Goal: Task Accomplishment & Management: Use online tool/utility

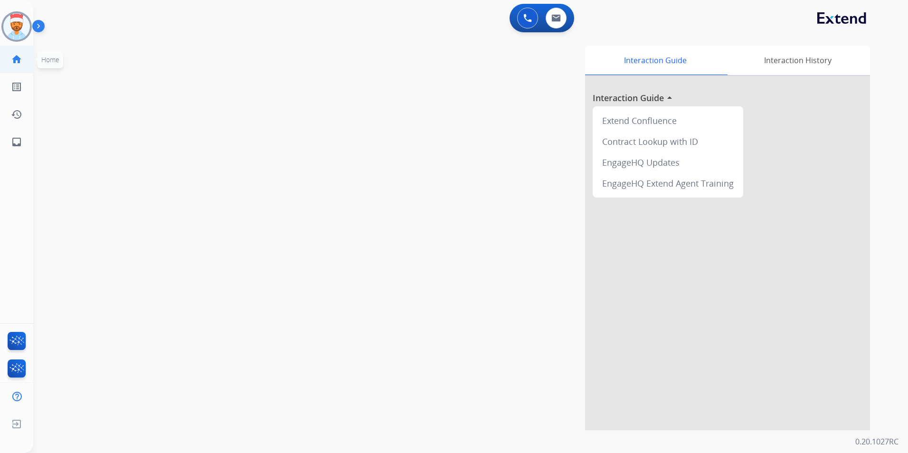
click at [14, 61] on mat-icon "home" at bounding box center [16, 59] width 11 height 11
click at [16, 142] on mat-icon "inbox" at bounding box center [16, 141] width 11 height 11
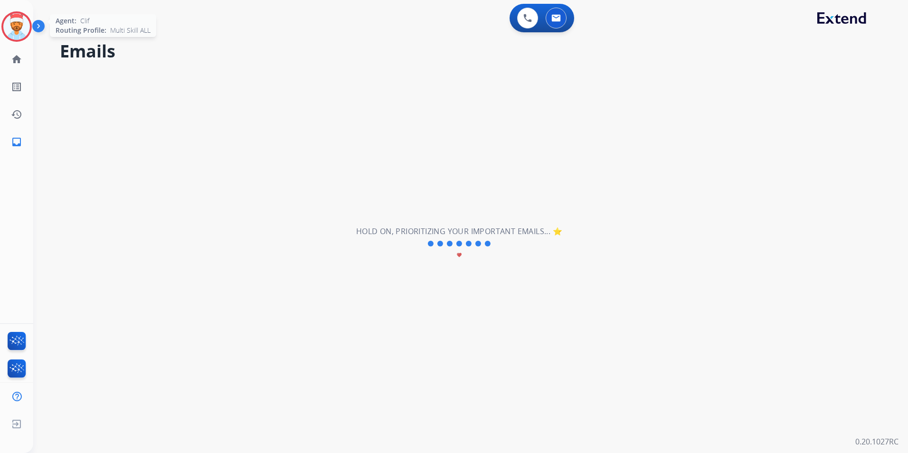
drag, startPoint x: 19, startPoint y: 34, endPoint x: 22, endPoint y: 38, distance: 5.4
click at [19, 34] on img at bounding box center [16, 26] width 27 height 27
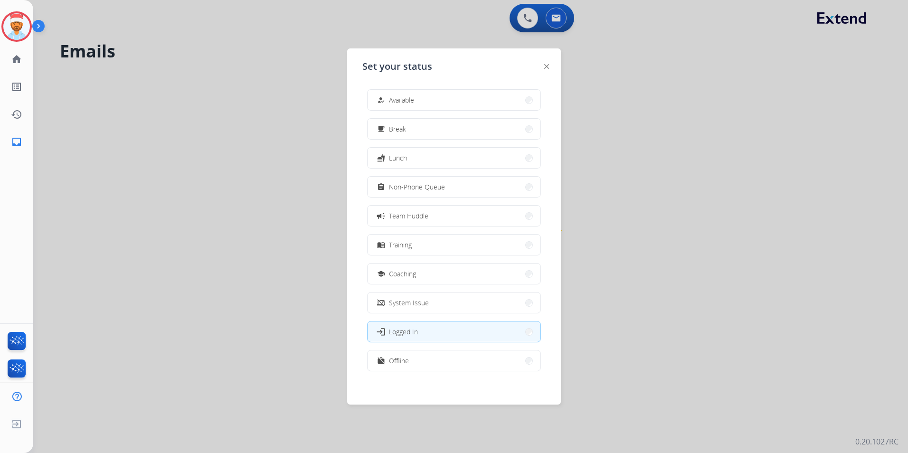
scroll to position [3, 0]
click at [414, 363] on button "work_off Offline" at bounding box center [454, 358] width 173 height 20
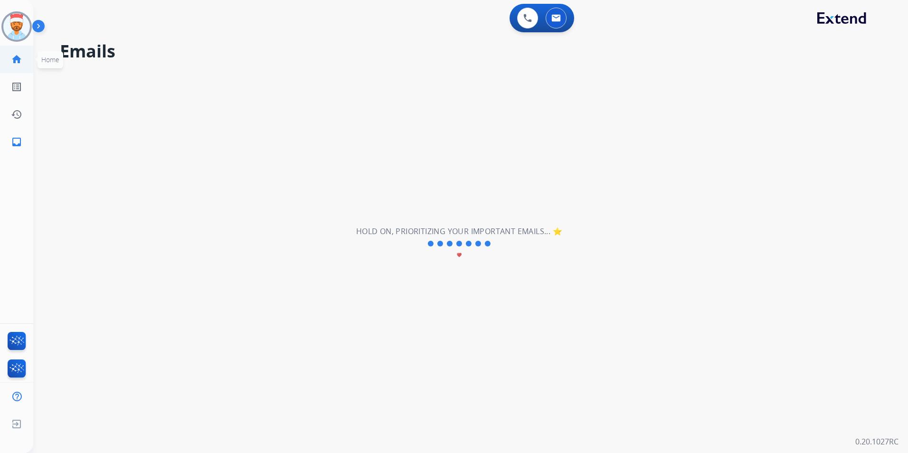
click at [17, 61] on mat-icon "home" at bounding box center [16, 59] width 11 height 11
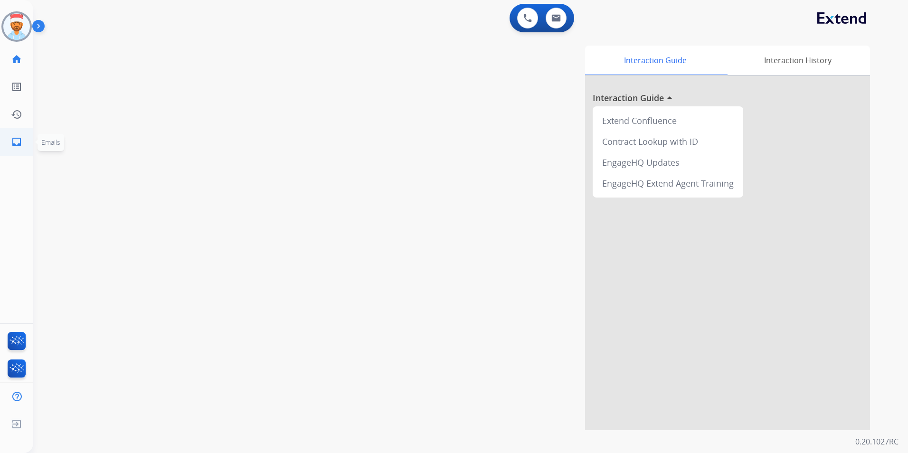
click at [19, 148] on link "inbox Emails" at bounding box center [16, 142] width 27 height 27
select select "**********"
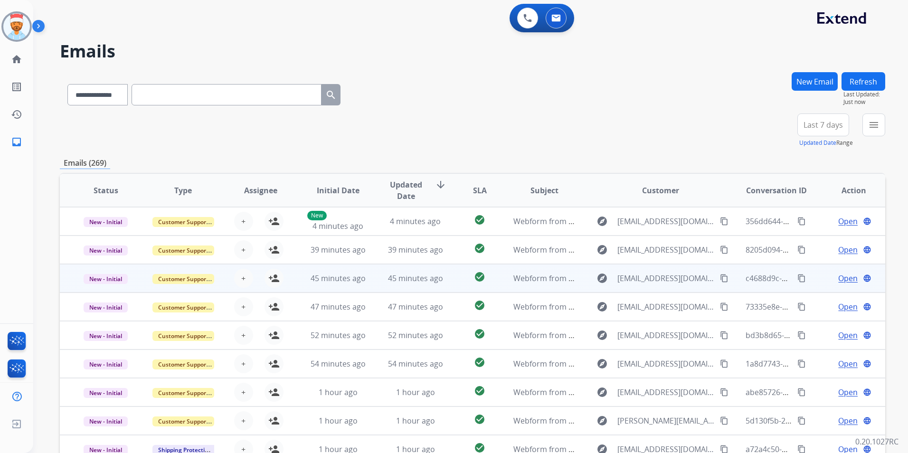
scroll to position [1, 0]
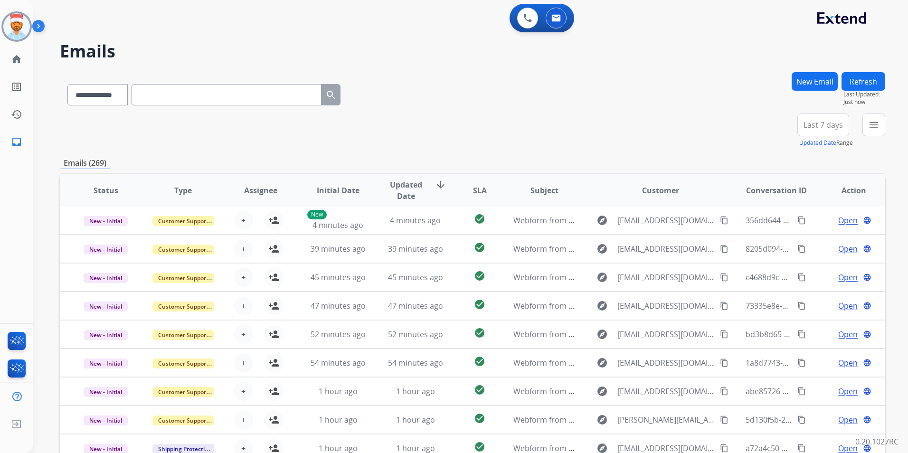
click at [858, 128] on div "**********" at bounding box center [837, 131] width 95 height 34
click at [867, 128] on button "menu Filters" at bounding box center [874, 125] width 23 height 23
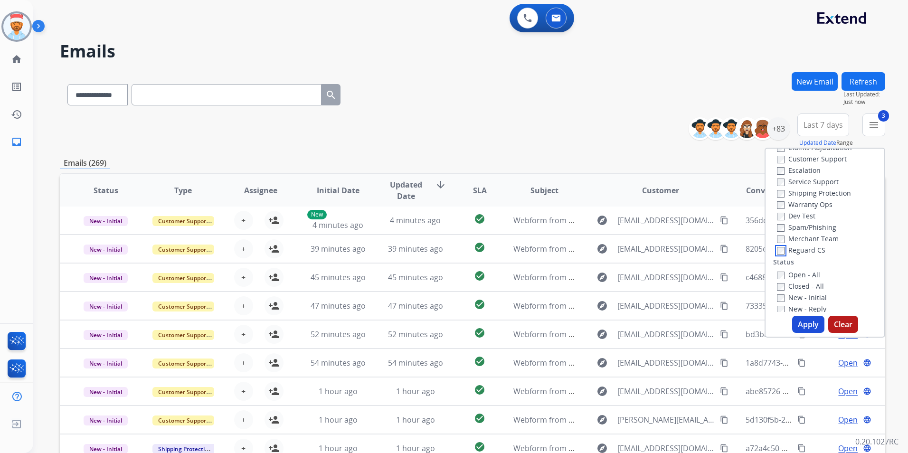
scroll to position [48, 0]
click at [801, 330] on button "Apply" at bounding box center [808, 324] width 32 height 17
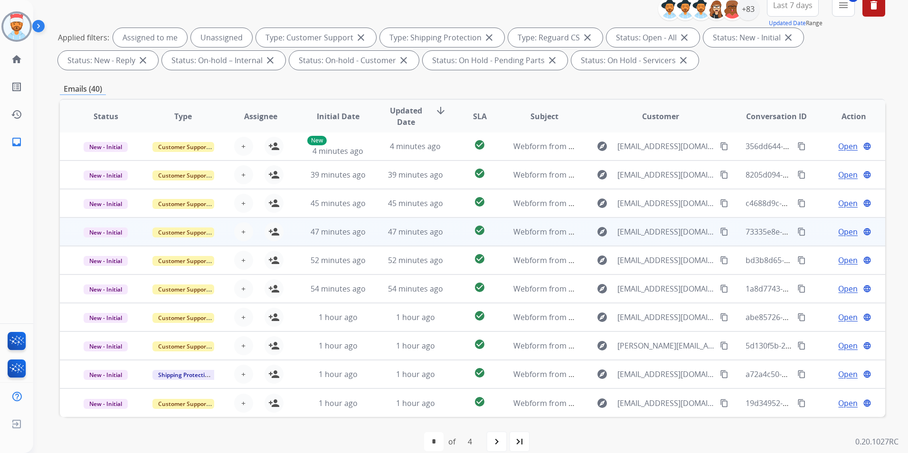
scroll to position [133, 0]
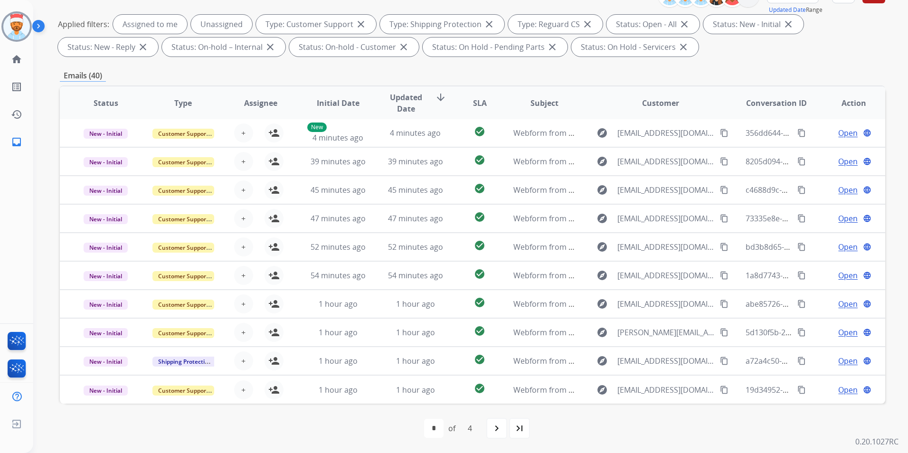
click at [415, 98] on span "Updated Date" at bounding box center [406, 103] width 43 height 23
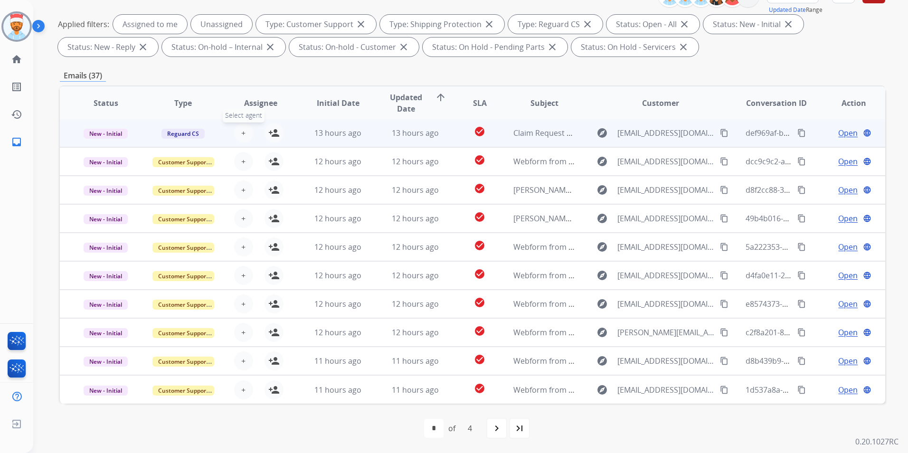
click at [241, 133] on span "+" at bounding box center [243, 132] width 4 height 11
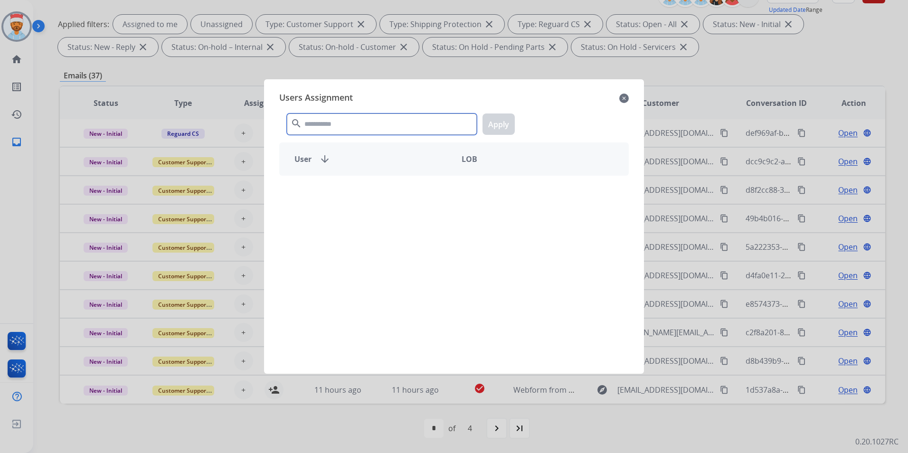
click at [347, 120] on input "text" at bounding box center [382, 124] width 190 height 21
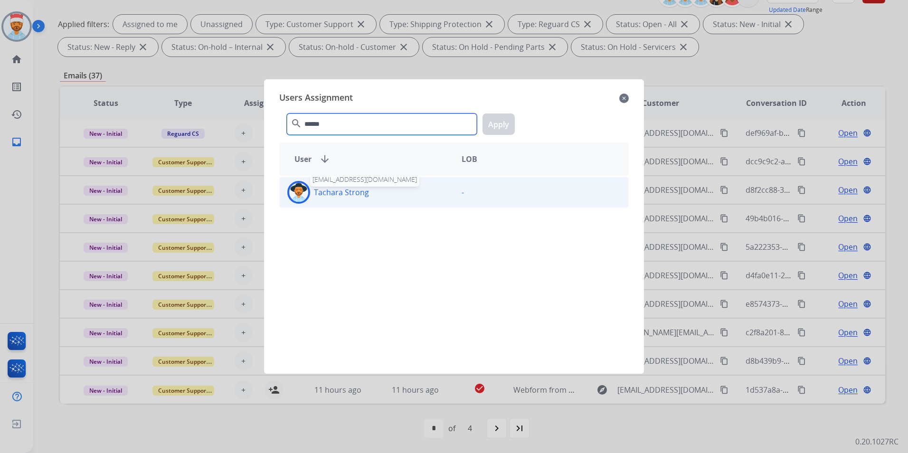
type input "******"
click at [343, 196] on p "Tachara Strong" at bounding box center [341, 192] width 55 height 11
drag, startPoint x: 509, startPoint y: 124, endPoint x: 383, endPoint y: 139, distance: 126.3
click at [506, 124] on button "Apply" at bounding box center [499, 124] width 32 height 21
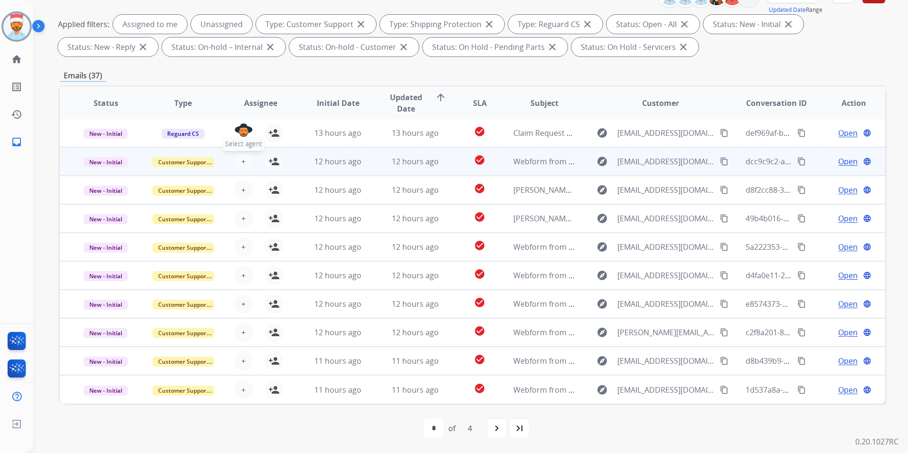
click at [237, 163] on button "+ Select agent" at bounding box center [243, 161] width 19 height 19
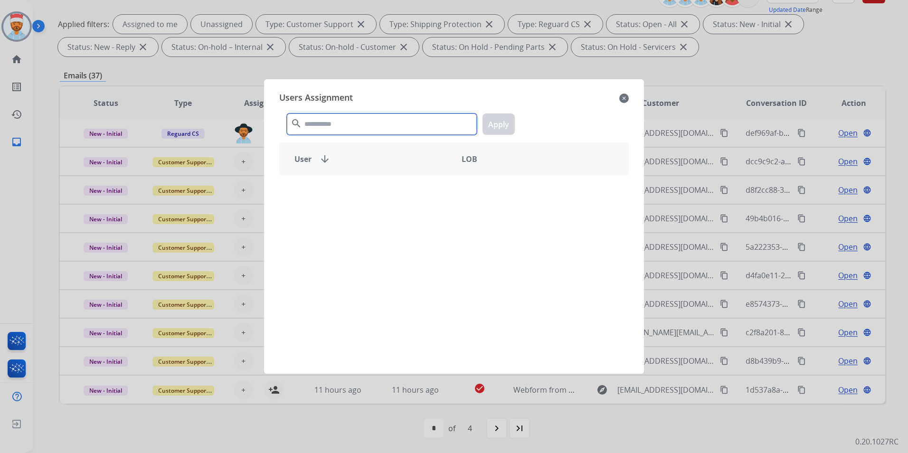
click at [312, 122] on input "text" at bounding box center [382, 124] width 190 height 21
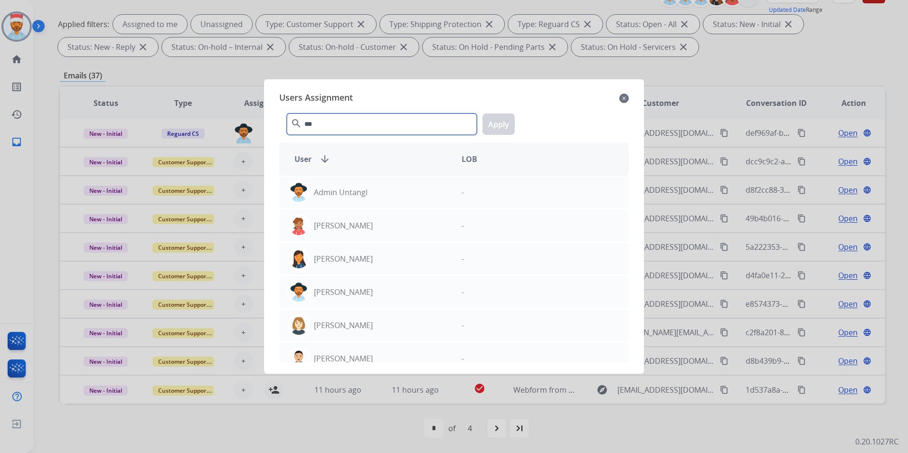
type input "***"
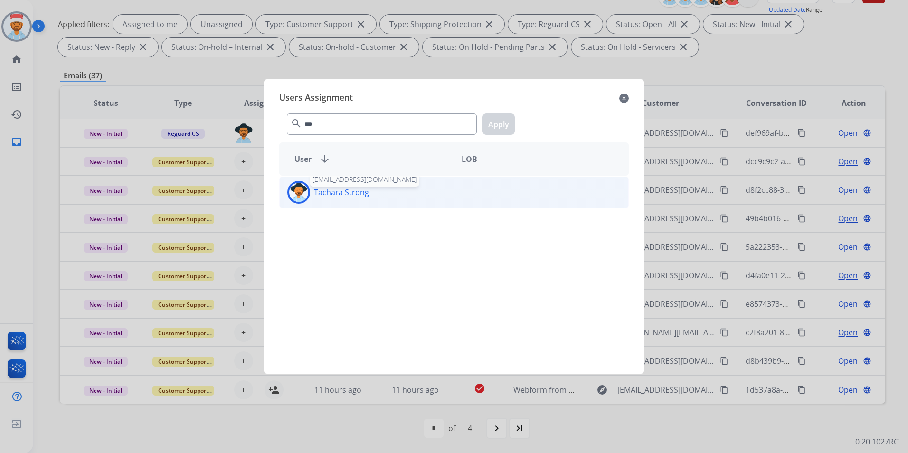
click at [317, 193] on p "Tachara Strong" at bounding box center [341, 192] width 55 height 11
click at [500, 126] on button "Apply" at bounding box center [499, 124] width 32 height 21
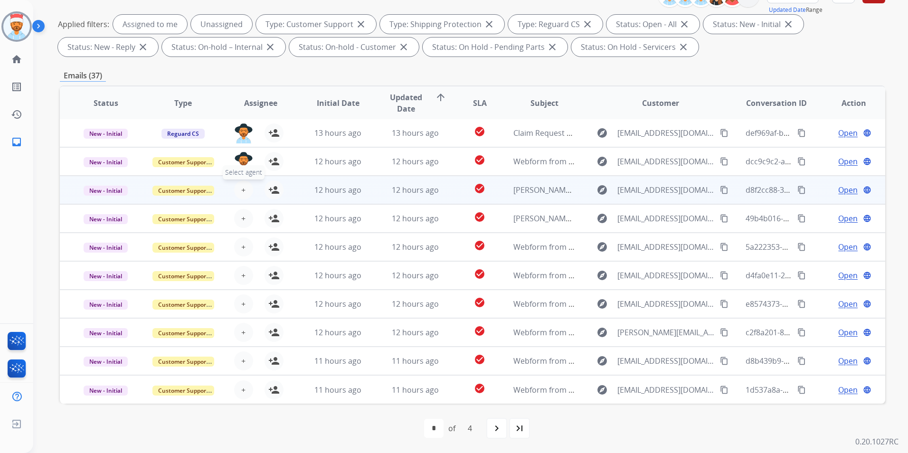
click at [238, 190] on button "+ Select agent" at bounding box center [243, 190] width 19 height 19
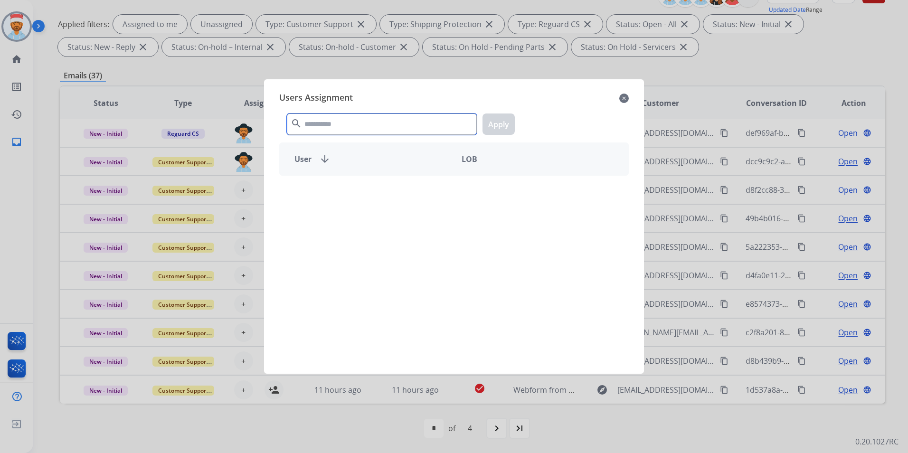
click at [351, 124] on input "text" at bounding box center [382, 124] width 190 height 21
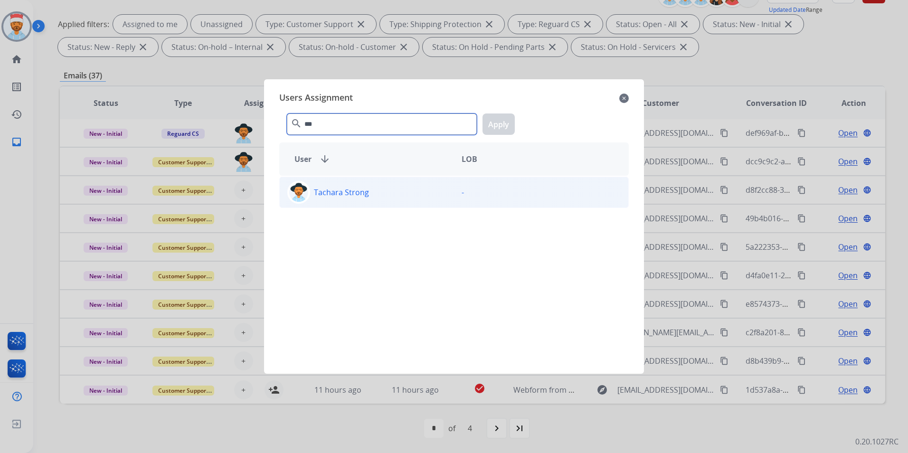
type input "***"
click at [327, 201] on div "Tachara Strong" at bounding box center [367, 192] width 174 height 23
click at [498, 129] on button "Apply" at bounding box center [499, 124] width 32 height 21
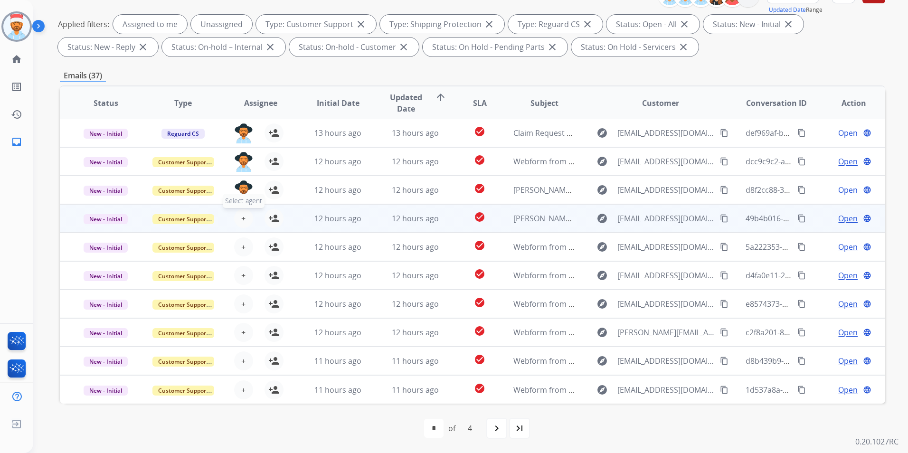
click at [248, 219] on button "+ Select agent" at bounding box center [243, 218] width 19 height 19
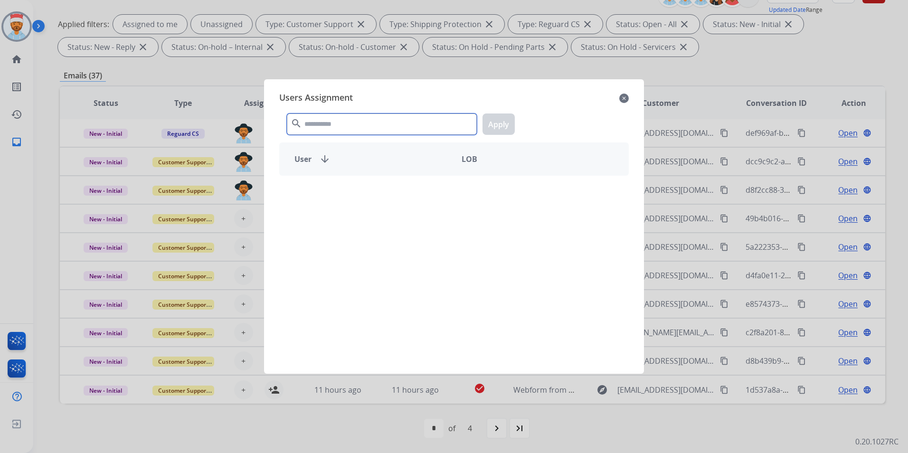
click at [352, 128] on input "text" at bounding box center [382, 124] width 190 height 21
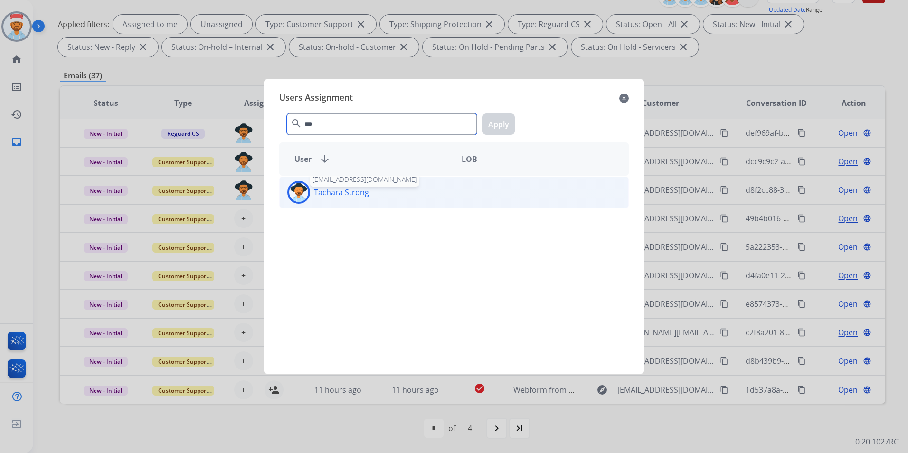
type input "***"
click at [343, 197] on p "Tachara Strong" at bounding box center [341, 192] width 55 height 11
click at [495, 126] on button "Apply" at bounding box center [499, 124] width 32 height 21
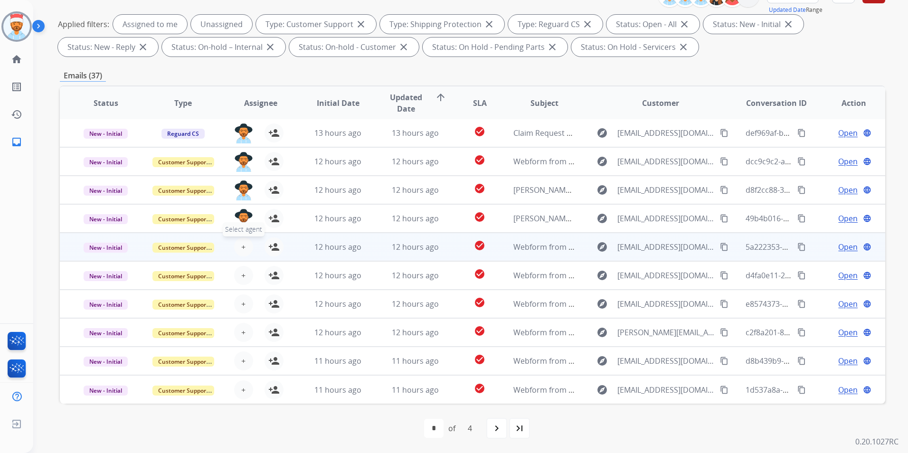
click at [242, 250] on span "+" at bounding box center [243, 246] width 4 height 11
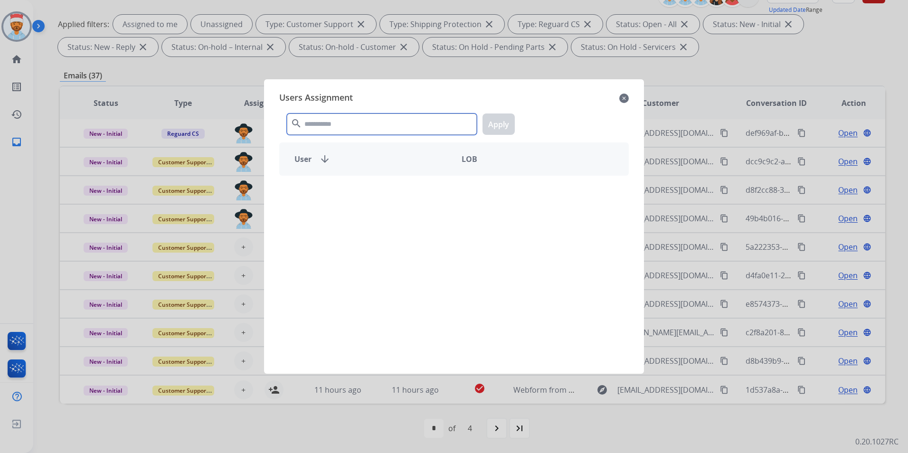
click at [352, 130] on input "text" at bounding box center [382, 124] width 190 height 21
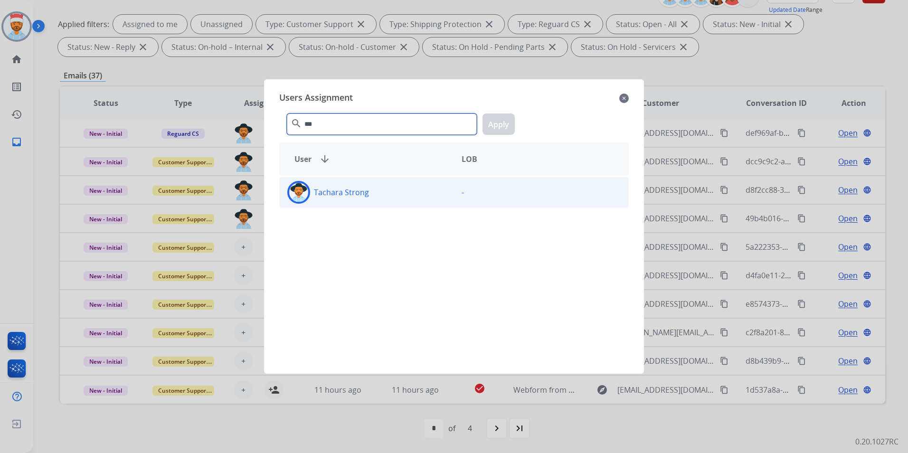
type input "***"
click at [369, 194] on div "Tachara Strong" at bounding box center [367, 192] width 174 height 23
click at [501, 128] on button "Apply" at bounding box center [499, 124] width 32 height 21
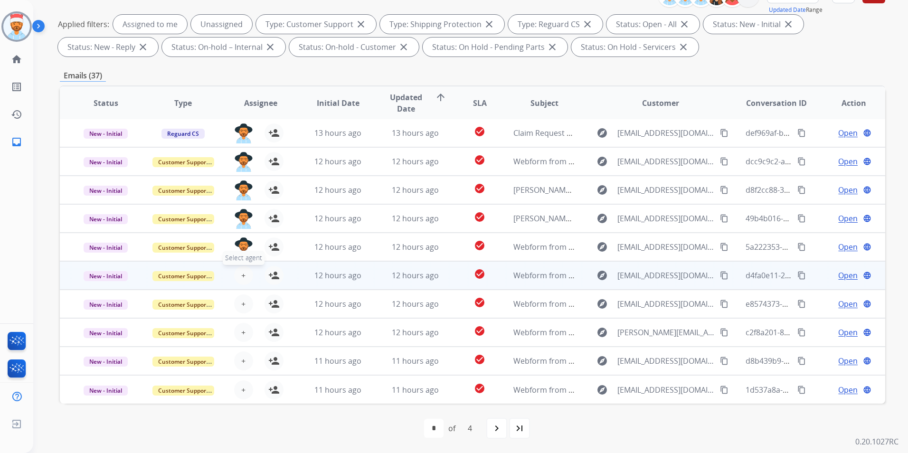
click at [249, 274] on button "+ Select agent" at bounding box center [243, 275] width 19 height 19
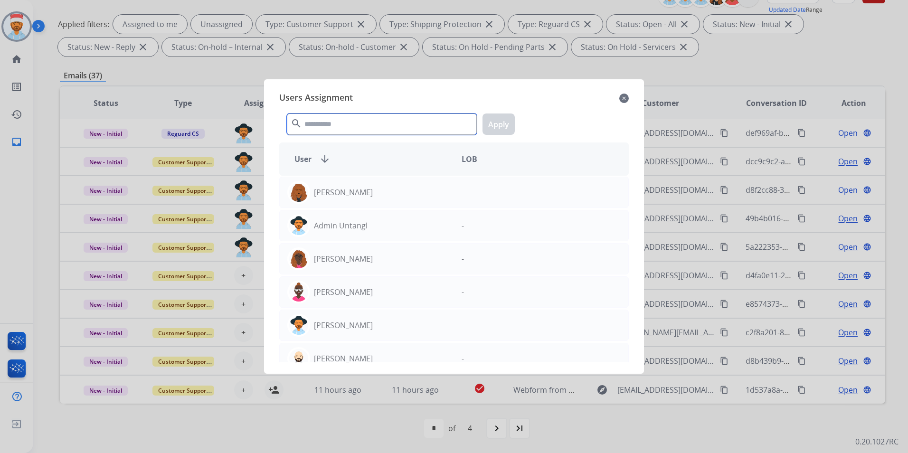
click at [339, 119] on input "text" at bounding box center [382, 124] width 190 height 21
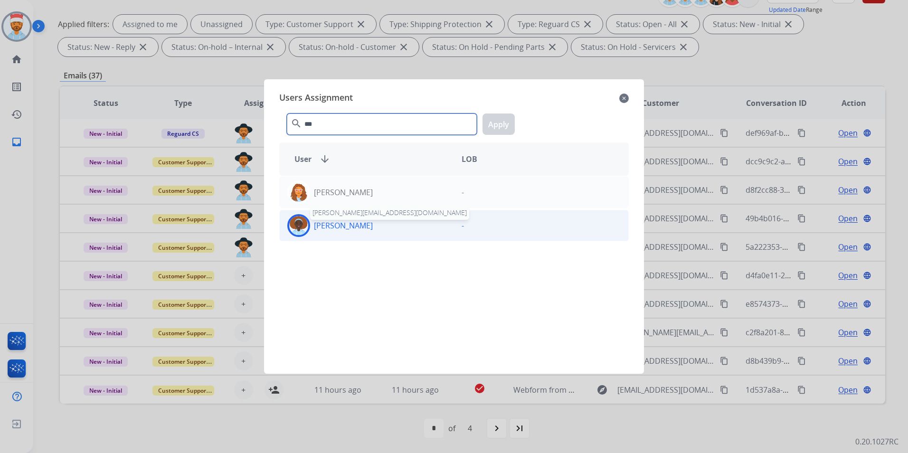
type input "***"
click at [336, 229] on p "[PERSON_NAME]" at bounding box center [343, 225] width 59 height 11
click at [507, 122] on button "Apply" at bounding box center [499, 124] width 32 height 21
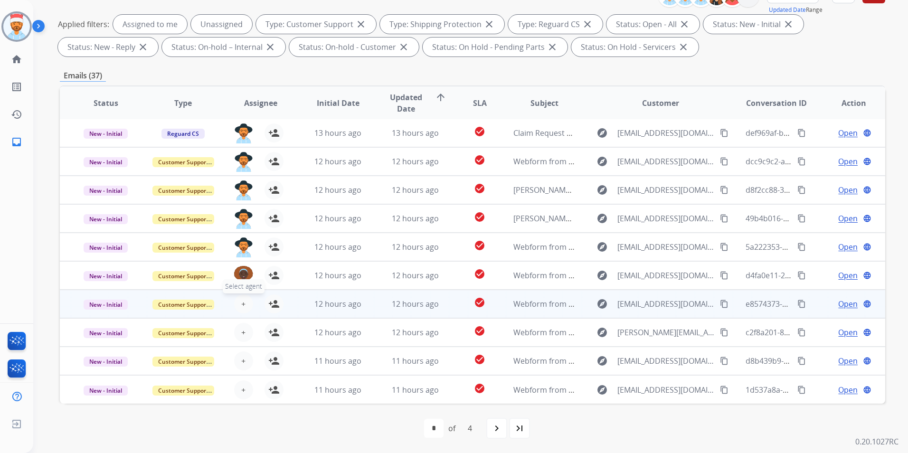
click at [241, 303] on span "+" at bounding box center [243, 303] width 4 height 11
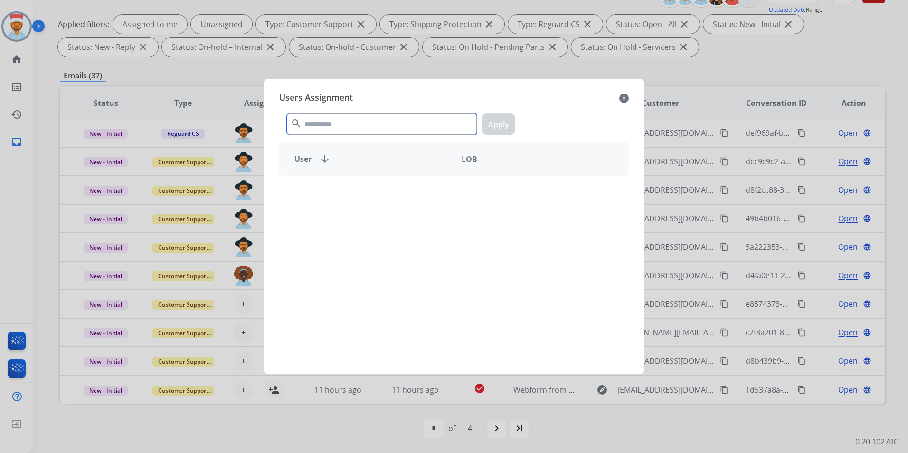
click at [365, 128] on input "text" at bounding box center [382, 124] width 190 height 21
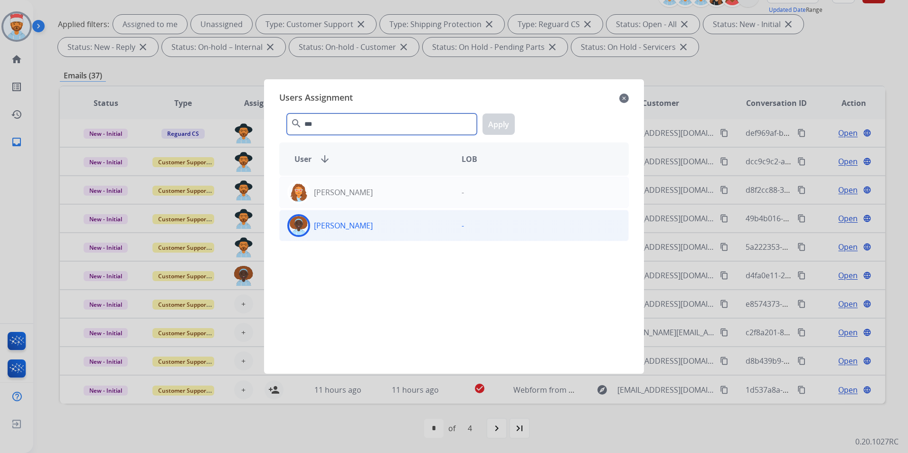
type input "***"
click at [367, 217] on div "[PERSON_NAME]" at bounding box center [367, 225] width 174 height 23
click at [502, 125] on button "Apply" at bounding box center [499, 124] width 32 height 21
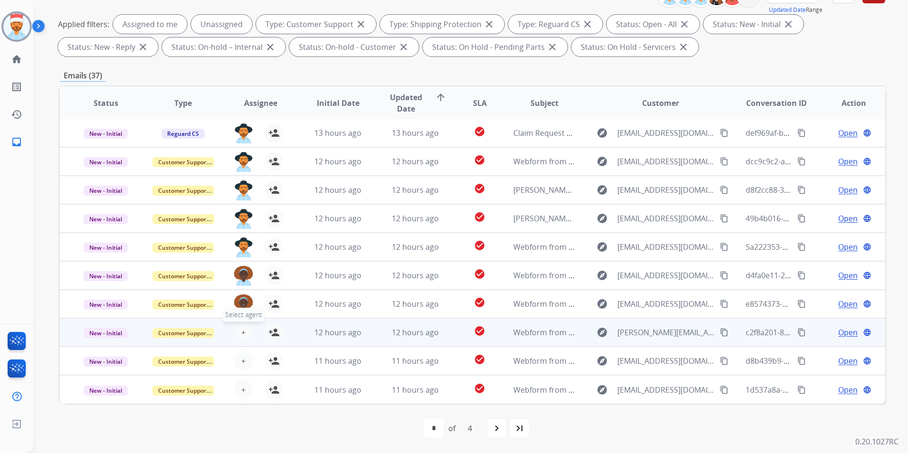
click at [243, 335] on span "+" at bounding box center [243, 332] width 4 height 11
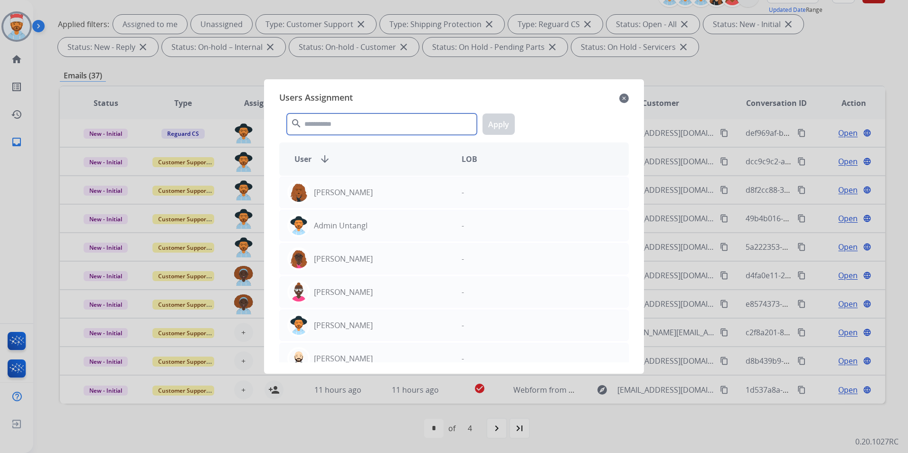
click at [363, 124] on input "text" at bounding box center [382, 124] width 190 height 21
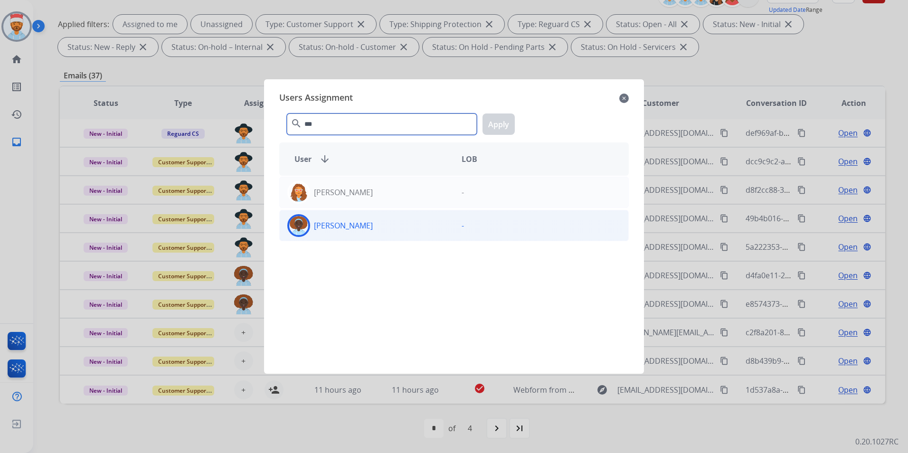
type input "***"
click at [349, 230] on p "[PERSON_NAME]" at bounding box center [343, 225] width 59 height 11
click at [496, 122] on button "Apply" at bounding box center [499, 124] width 32 height 21
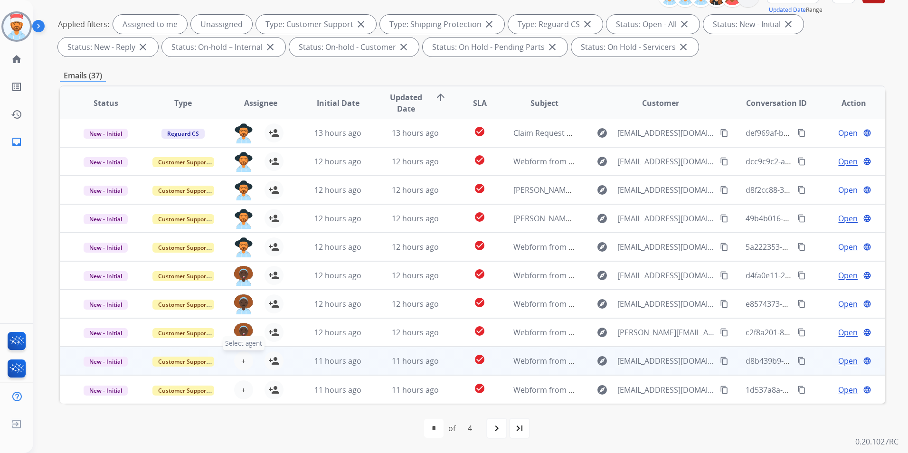
click at [239, 353] on button "+ Select agent" at bounding box center [243, 361] width 19 height 19
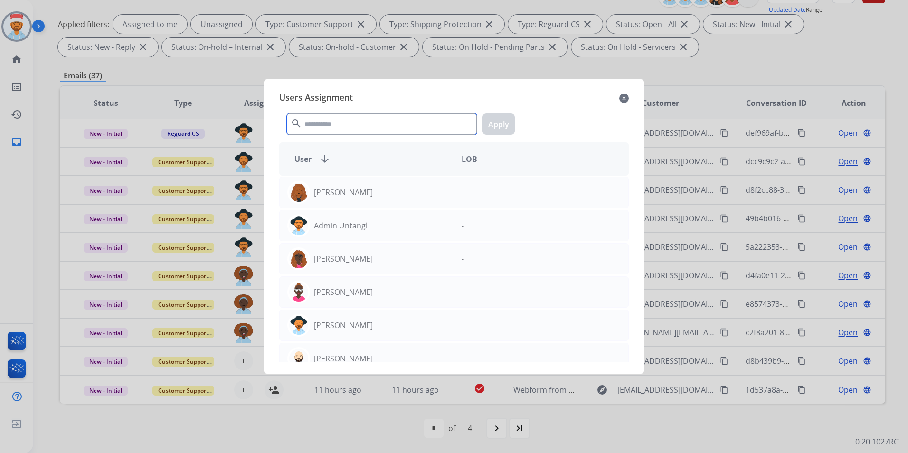
click at [345, 128] on input "text" at bounding box center [382, 124] width 190 height 21
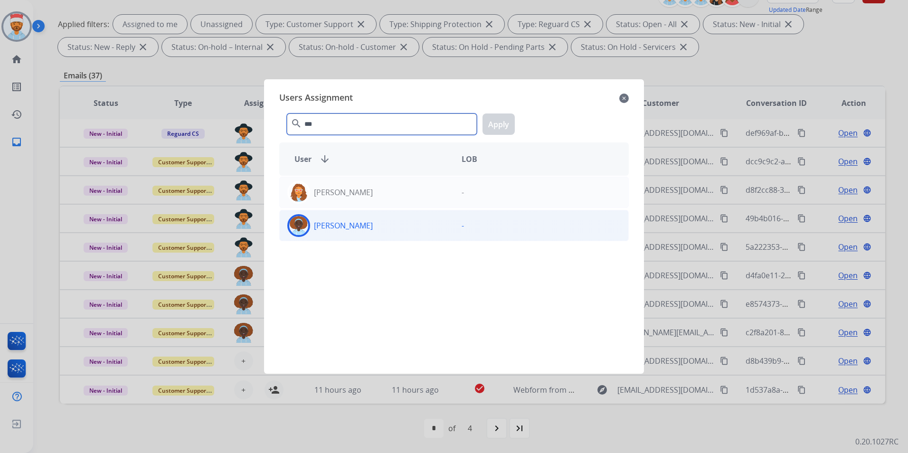
type input "***"
click at [374, 232] on div "[PERSON_NAME]" at bounding box center [367, 225] width 174 height 23
click at [503, 122] on button "Apply" at bounding box center [499, 124] width 32 height 21
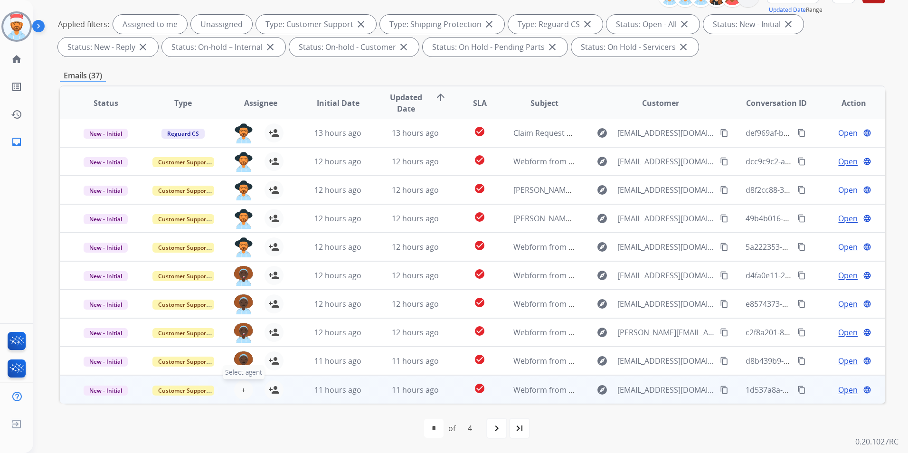
click at [242, 392] on span "+" at bounding box center [243, 389] width 4 height 11
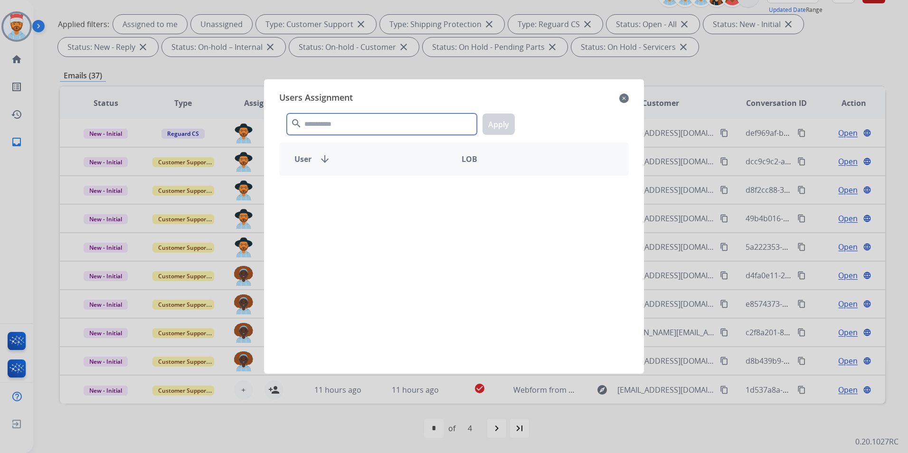
click at [382, 117] on input "text" at bounding box center [382, 124] width 190 height 21
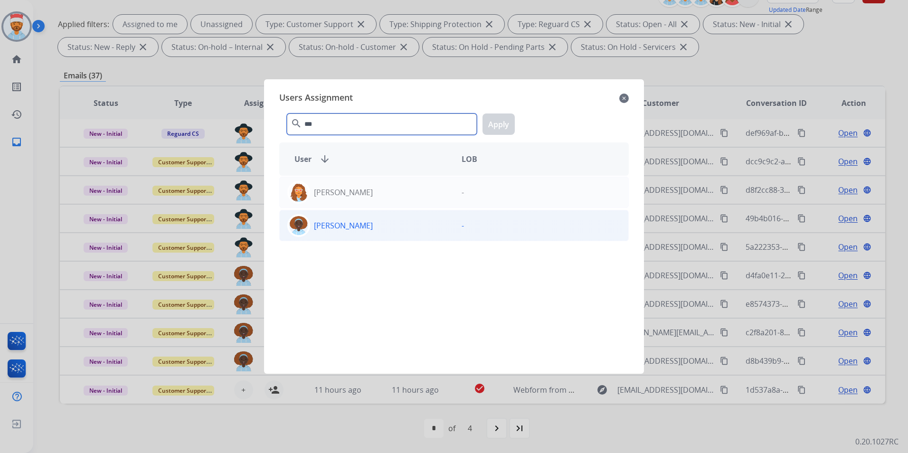
type input "***"
drag, startPoint x: 339, startPoint y: 226, endPoint x: 450, endPoint y: 167, distance: 125.4
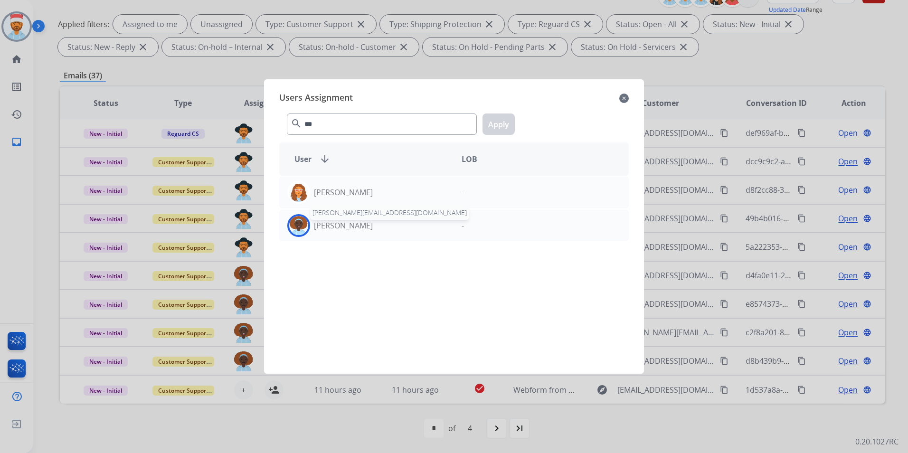
click at [340, 225] on p "[PERSON_NAME]" at bounding box center [343, 225] width 59 height 11
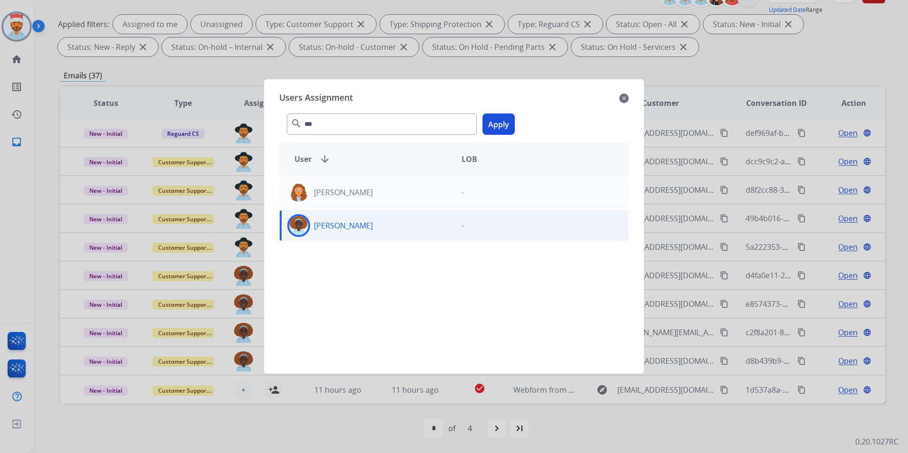
click at [492, 122] on button "Apply" at bounding box center [499, 124] width 32 height 21
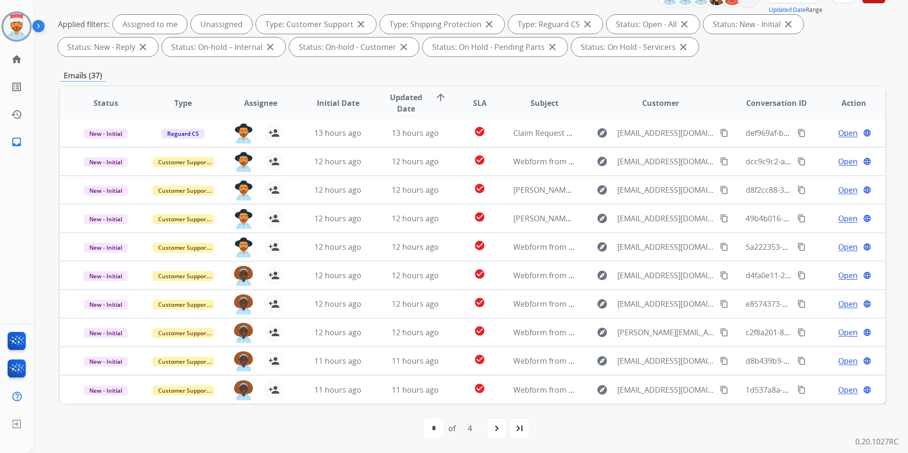
click at [346, 423] on div "first_page navigate_before * * * * of 4 navigate_next last_page" at bounding box center [473, 428] width 826 height 19
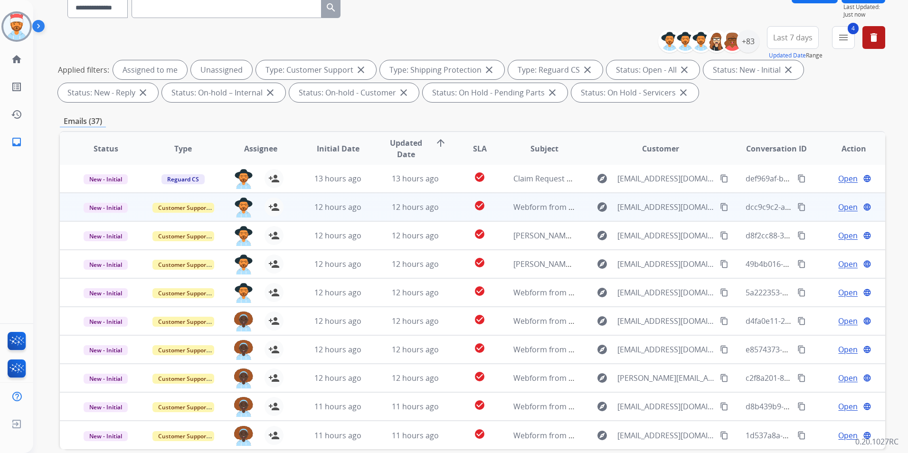
scroll to position [0, 0]
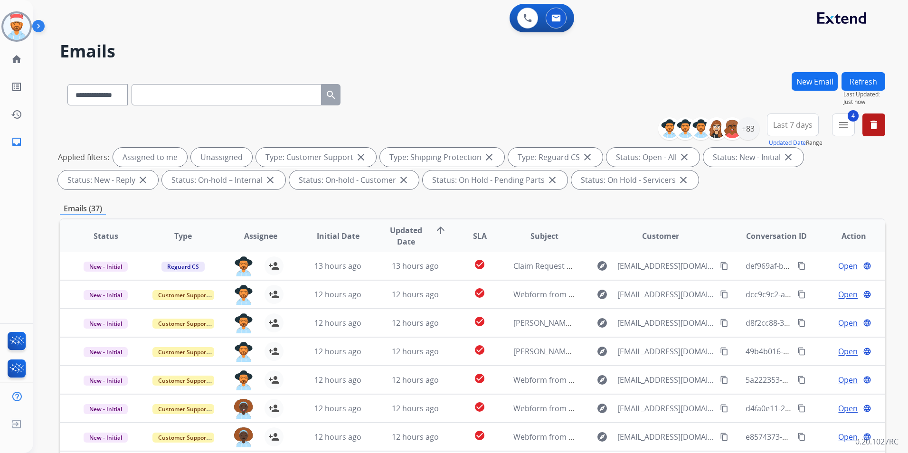
click at [866, 77] on button "Refresh" at bounding box center [864, 81] width 44 height 19
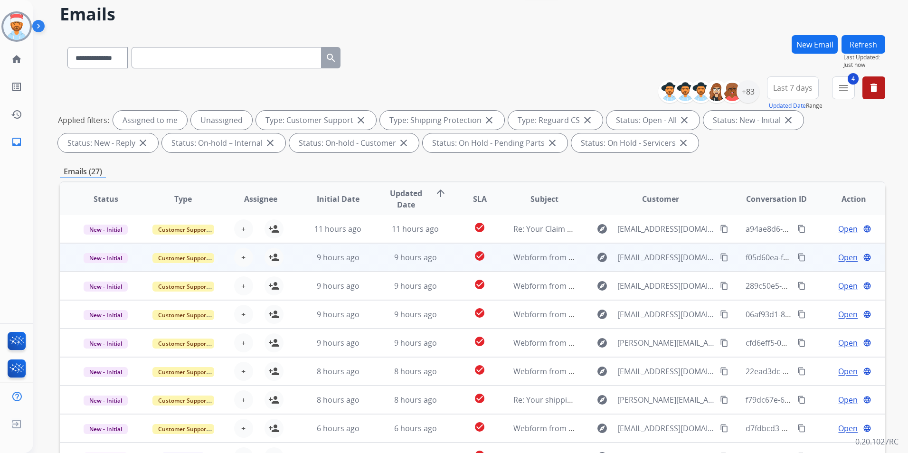
scroll to position [48, 0]
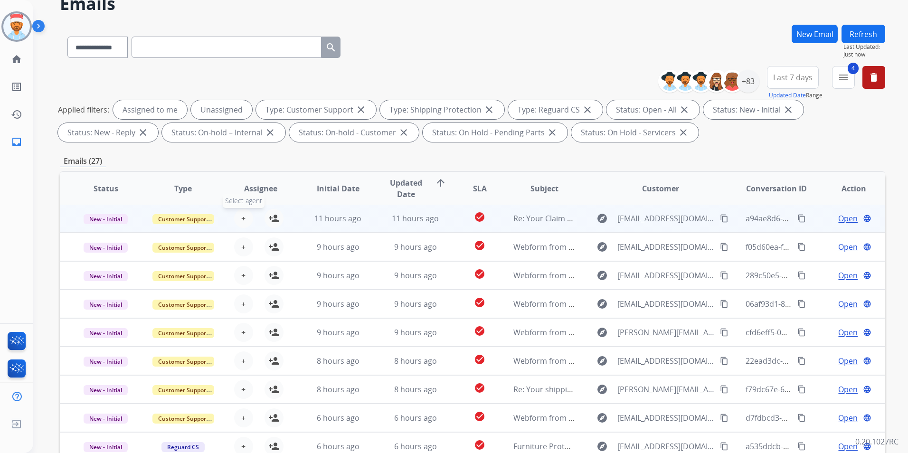
click at [237, 220] on button "+ Select agent" at bounding box center [243, 218] width 19 height 19
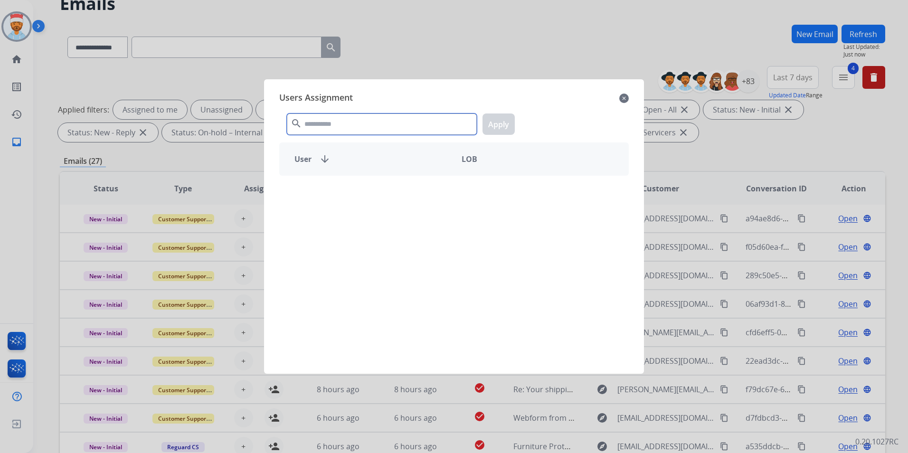
click at [336, 121] on input "text" at bounding box center [382, 124] width 190 height 21
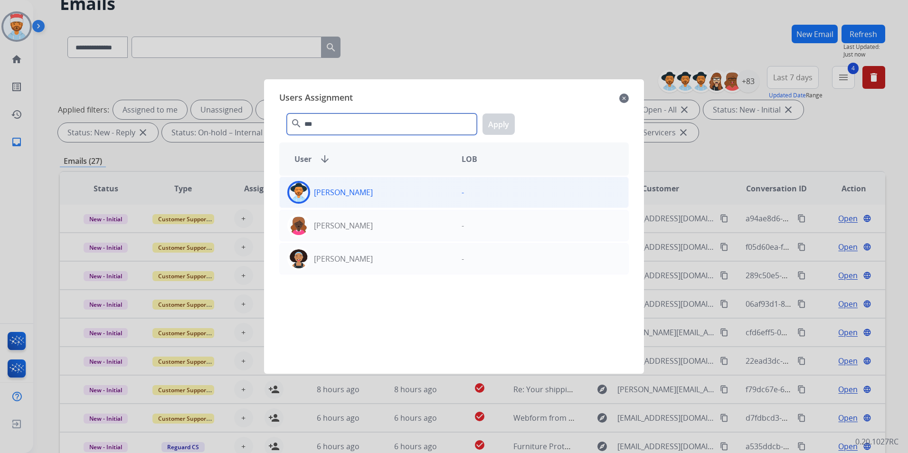
type input "***"
click at [336, 183] on div "[PERSON_NAME]" at bounding box center [367, 192] width 174 height 23
click at [509, 126] on button "Apply" at bounding box center [499, 124] width 32 height 21
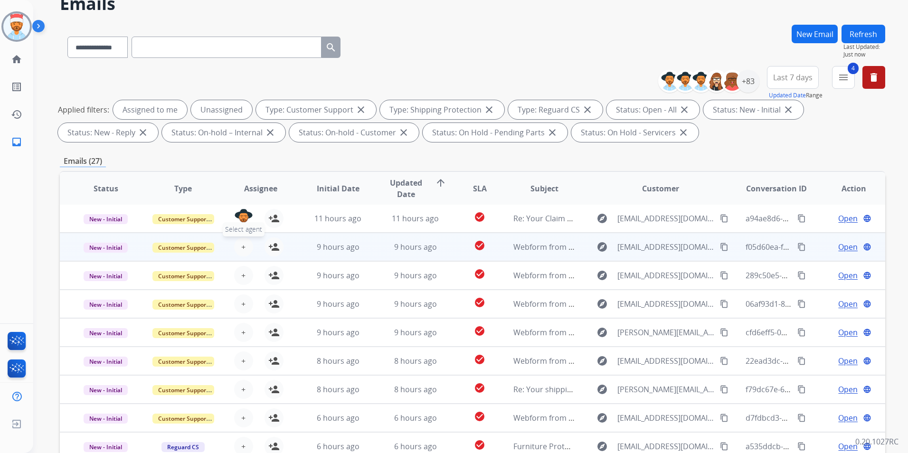
click at [237, 250] on button "+ Select agent" at bounding box center [243, 247] width 19 height 19
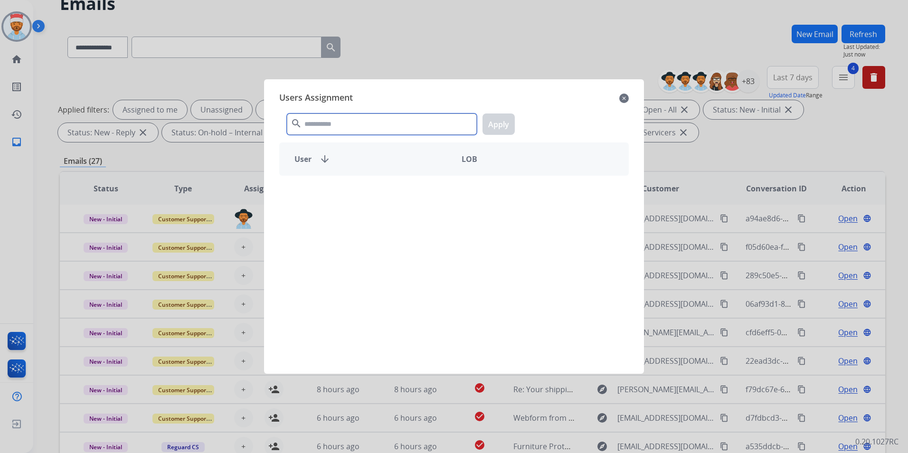
click at [360, 123] on input "text" at bounding box center [382, 124] width 190 height 21
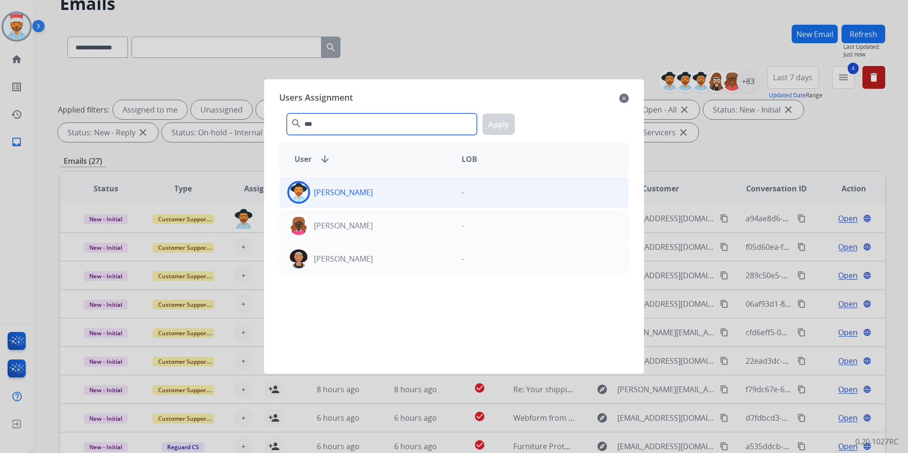
type input "***"
click at [359, 195] on p "[PERSON_NAME]" at bounding box center [343, 192] width 59 height 11
click at [510, 117] on button "Apply" at bounding box center [499, 124] width 32 height 21
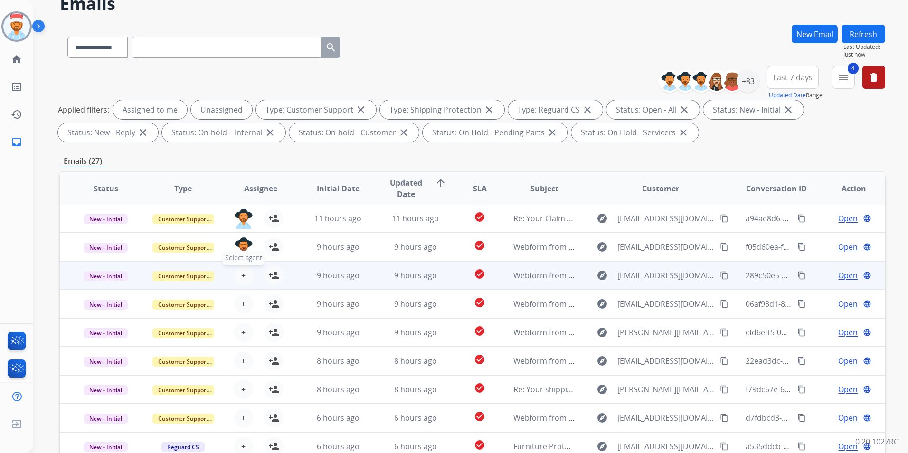
click at [243, 272] on span "+" at bounding box center [243, 275] width 4 height 11
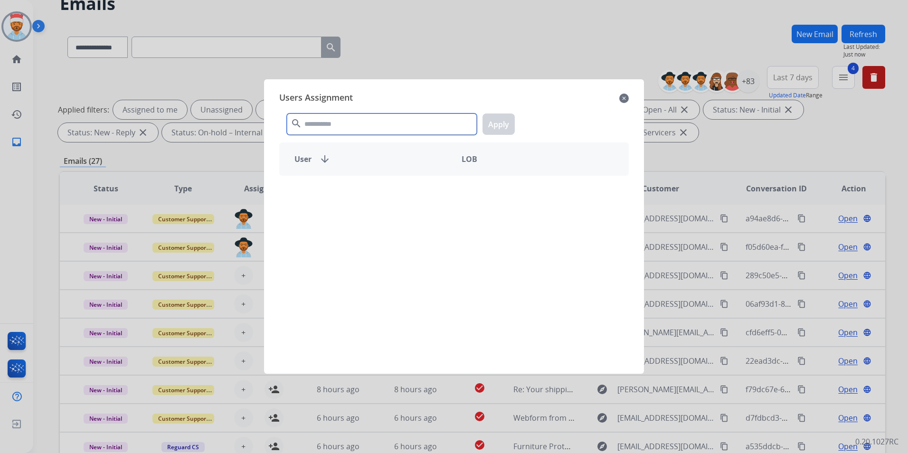
click at [334, 118] on input "text" at bounding box center [382, 124] width 190 height 21
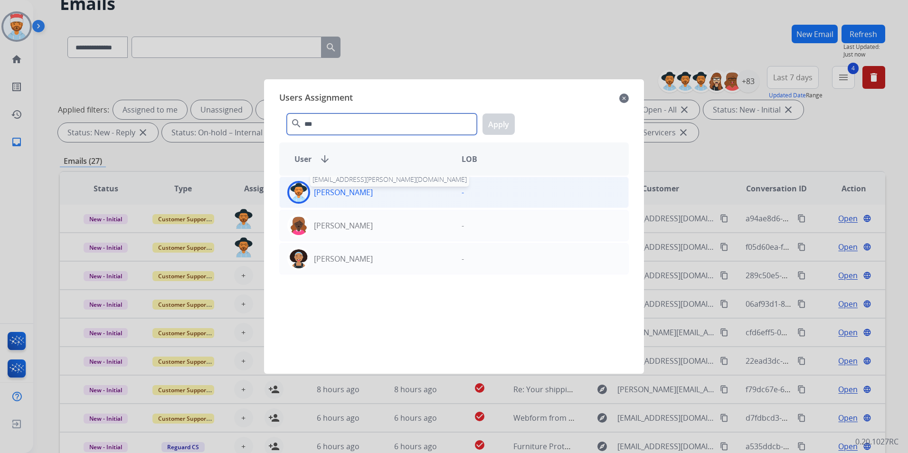
type input "***"
click at [336, 188] on p "[PERSON_NAME]" at bounding box center [343, 192] width 59 height 11
click at [494, 126] on button "Apply" at bounding box center [499, 124] width 32 height 21
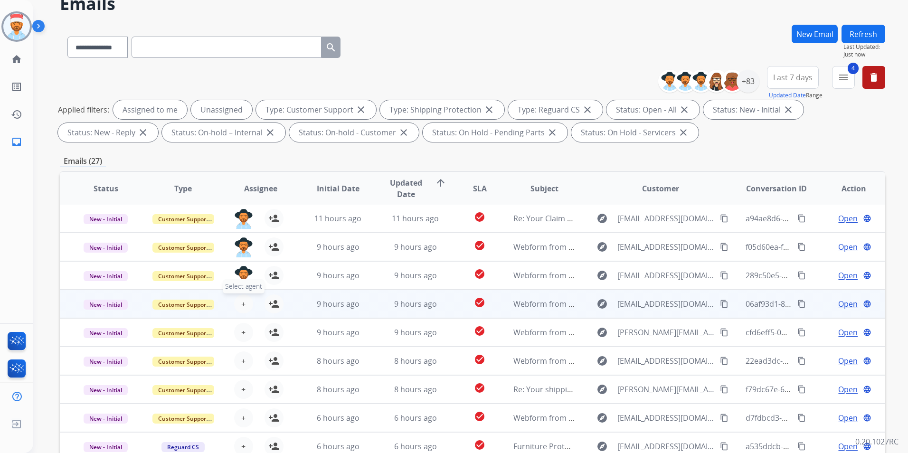
click at [239, 310] on button "+ Select agent" at bounding box center [243, 304] width 19 height 19
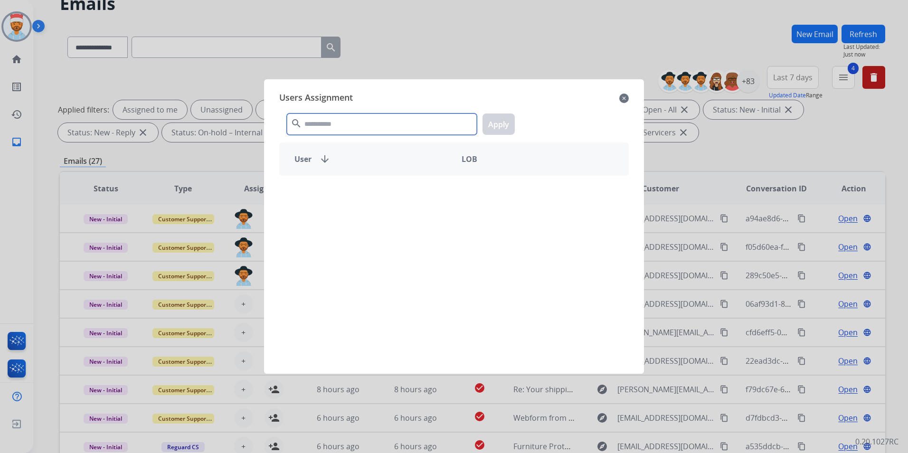
click at [341, 122] on input "text" at bounding box center [382, 124] width 190 height 21
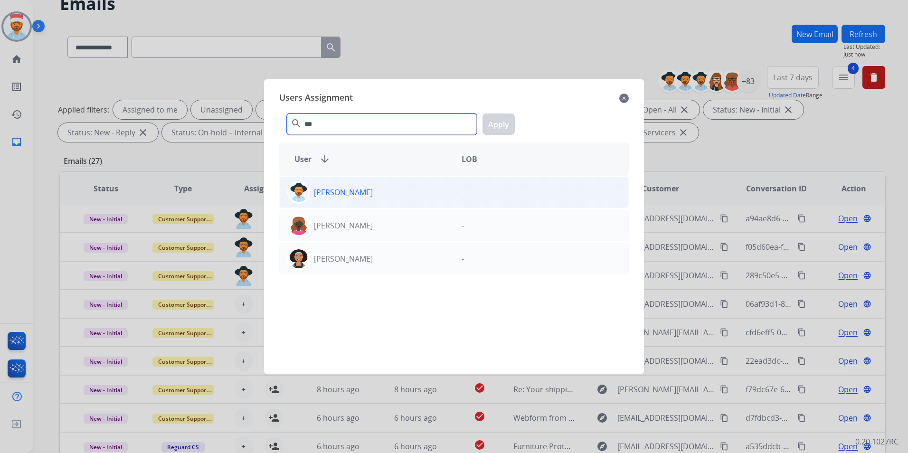
type input "***"
click at [344, 197] on p "[PERSON_NAME]" at bounding box center [343, 192] width 59 height 11
click at [502, 116] on button "Apply" at bounding box center [499, 124] width 32 height 21
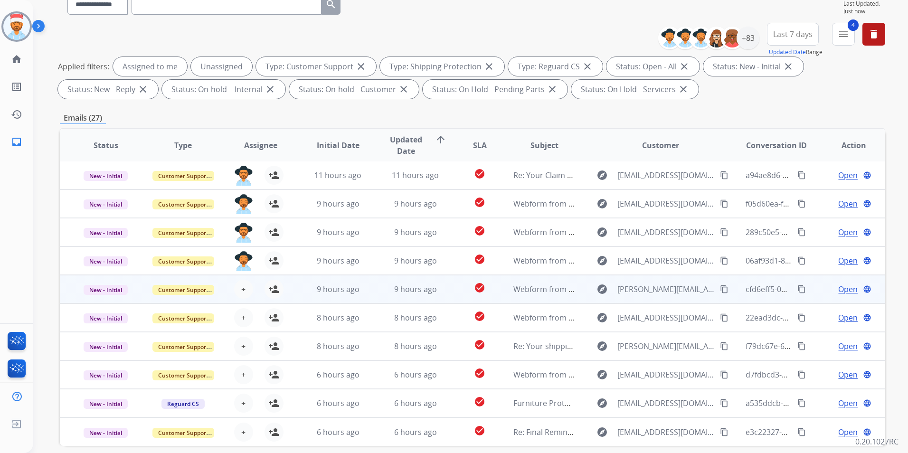
scroll to position [133, 0]
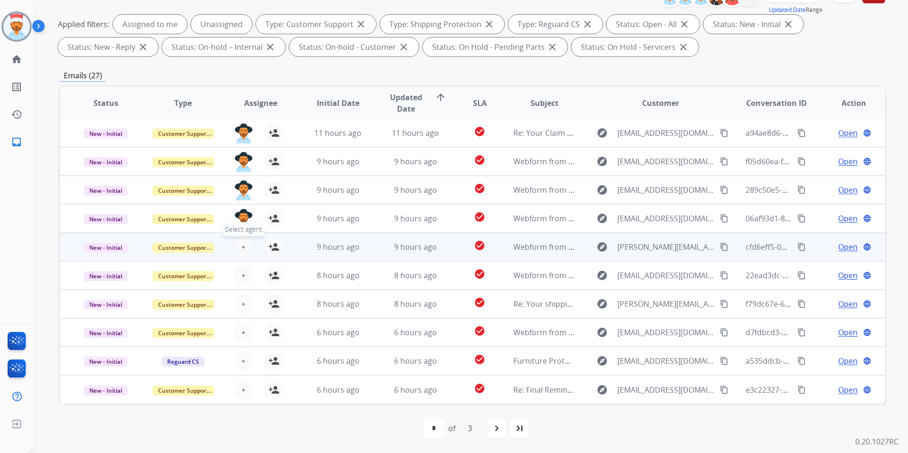
click at [237, 251] on button "+ Select agent" at bounding box center [243, 247] width 19 height 19
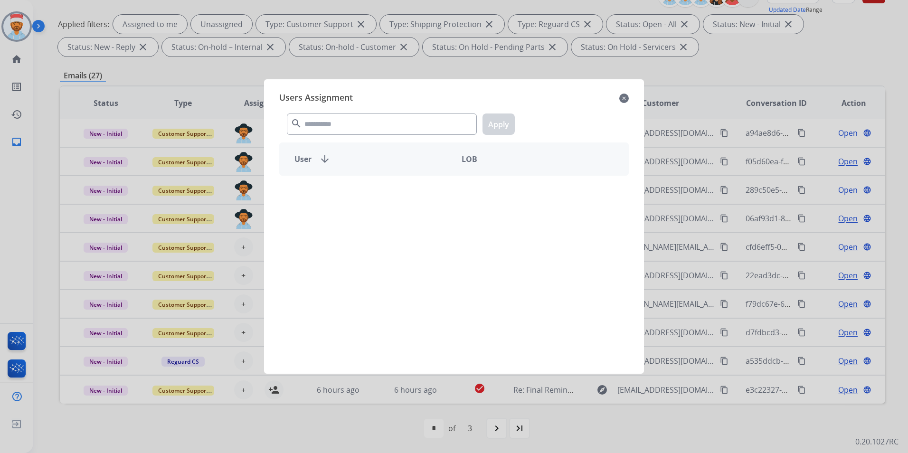
click at [324, 113] on div "search Apply" at bounding box center [454, 122] width 350 height 33
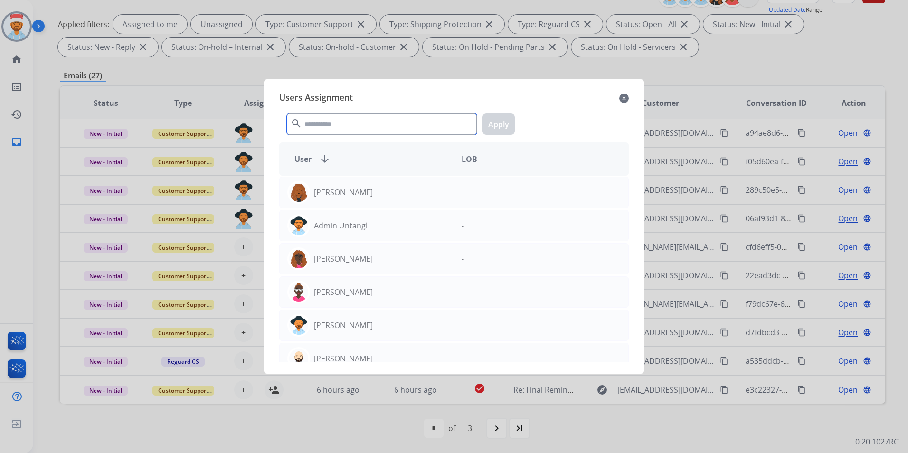
drag, startPoint x: 325, startPoint y: 113, endPoint x: 340, endPoint y: 123, distance: 17.5
click at [331, 117] on input "text" at bounding box center [382, 124] width 190 height 21
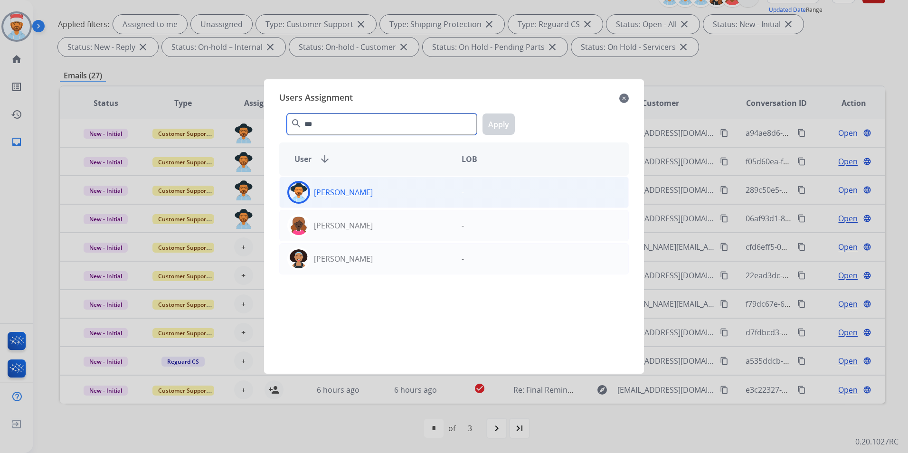
type input "***"
click at [362, 193] on p "[PERSON_NAME]" at bounding box center [343, 192] width 59 height 11
click at [503, 124] on button "Apply" at bounding box center [499, 124] width 32 height 21
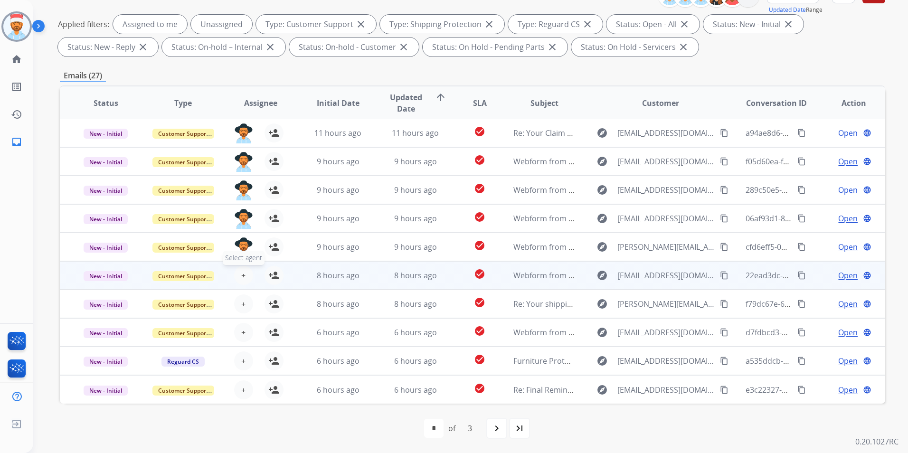
click at [241, 276] on span "+" at bounding box center [243, 275] width 4 height 11
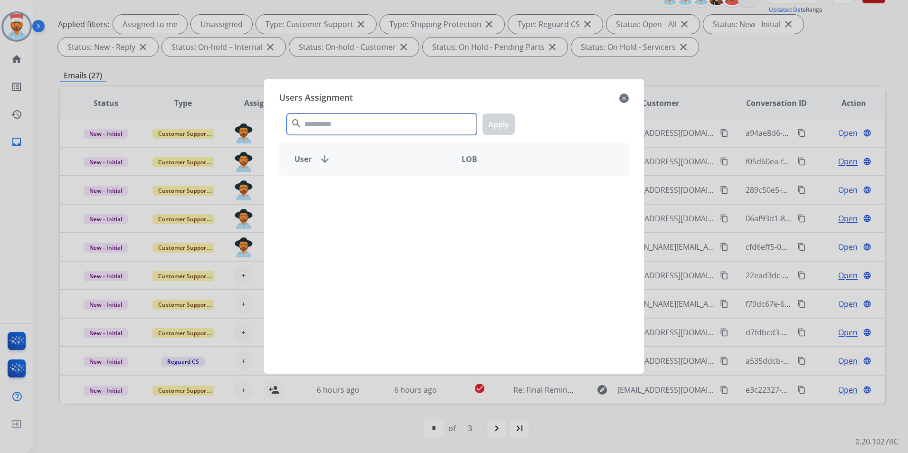
click at [349, 125] on input "text" at bounding box center [382, 124] width 190 height 21
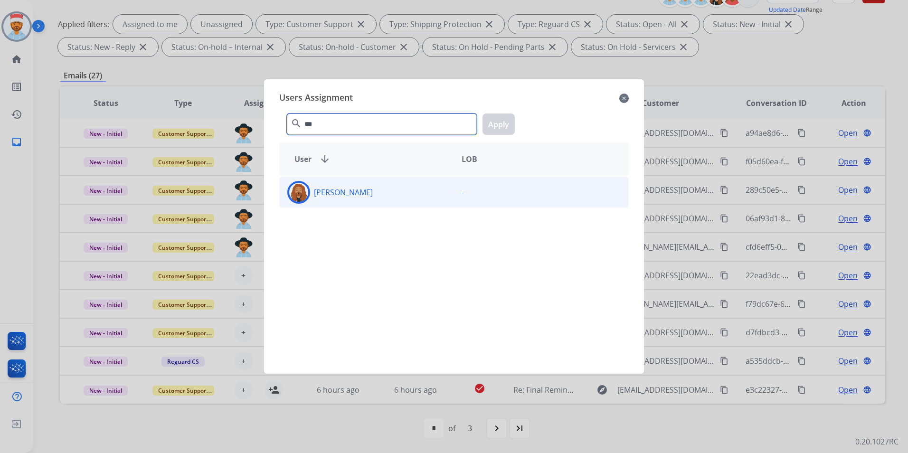
type input "***"
click at [350, 197] on div "[PERSON_NAME]" at bounding box center [367, 192] width 174 height 23
click at [524, 117] on div "*** search Apply" at bounding box center [454, 122] width 350 height 33
click at [512, 117] on button "Apply" at bounding box center [499, 124] width 32 height 21
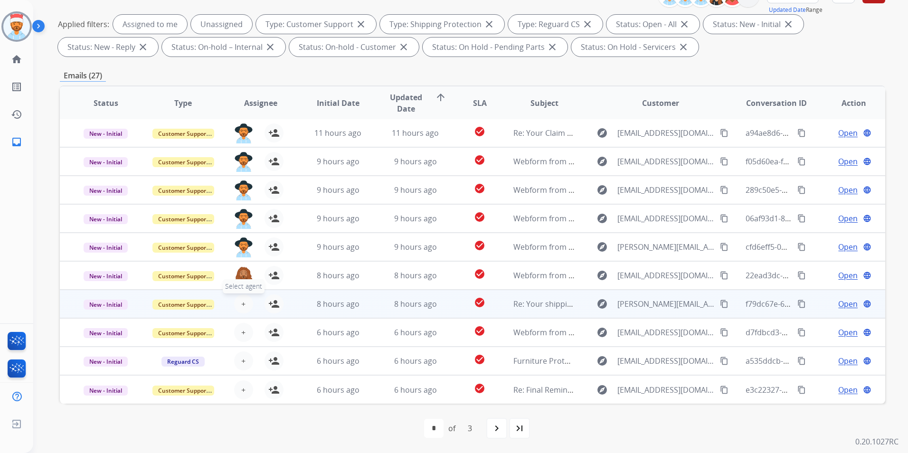
click at [237, 311] on button "+ Select agent" at bounding box center [243, 304] width 19 height 19
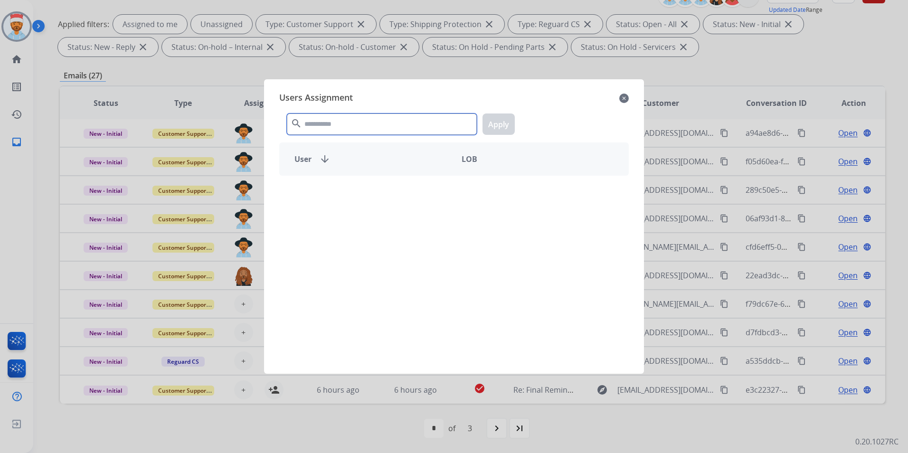
click at [343, 124] on input "text" at bounding box center [382, 124] width 190 height 21
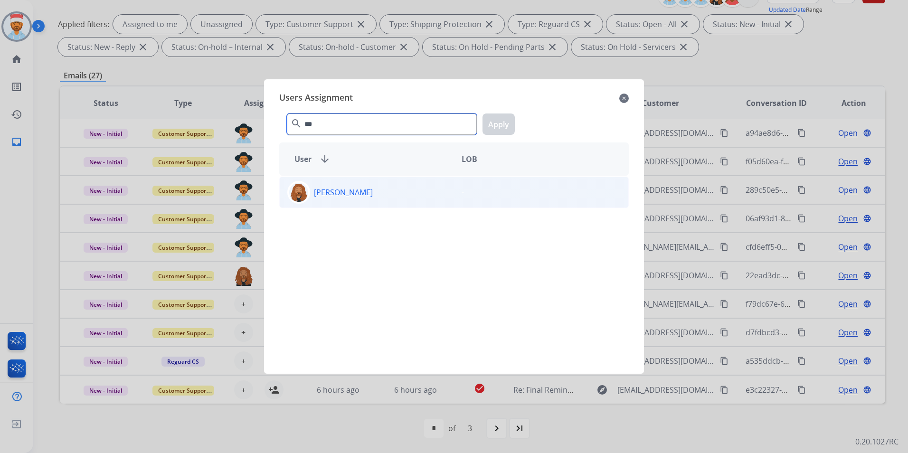
type input "***"
click at [328, 194] on p "[PERSON_NAME]" at bounding box center [343, 192] width 59 height 11
click at [492, 122] on button "Apply" at bounding box center [499, 124] width 32 height 21
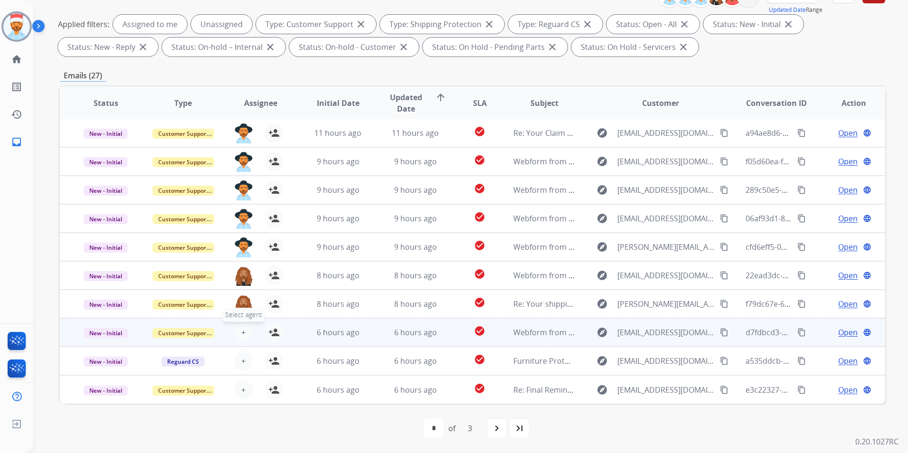
click at [237, 328] on button "+ Select agent" at bounding box center [243, 332] width 19 height 19
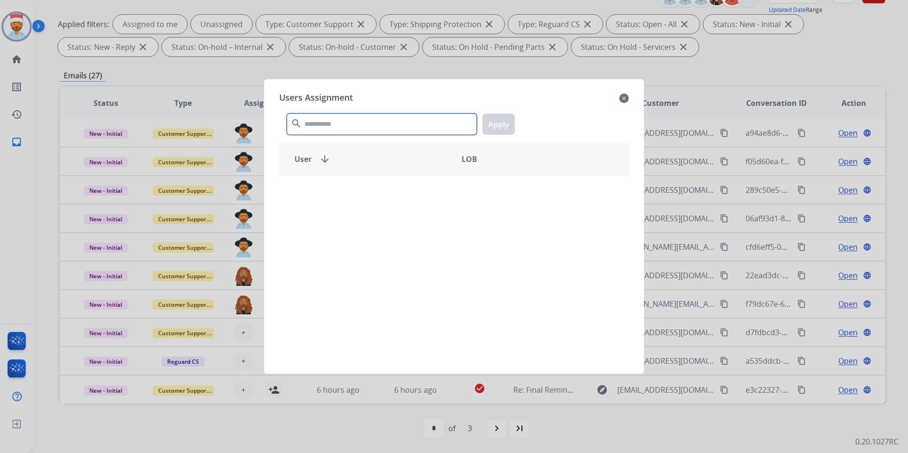
click at [400, 128] on input "text" at bounding box center [382, 124] width 190 height 21
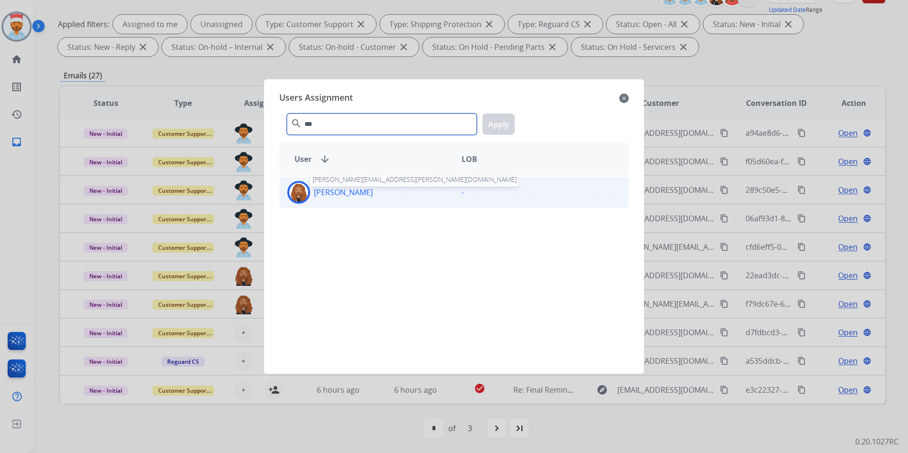
type input "***"
click at [333, 193] on p "[PERSON_NAME]" at bounding box center [343, 192] width 59 height 11
click at [507, 125] on button "Apply" at bounding box center [499, 124] width 32 height 21
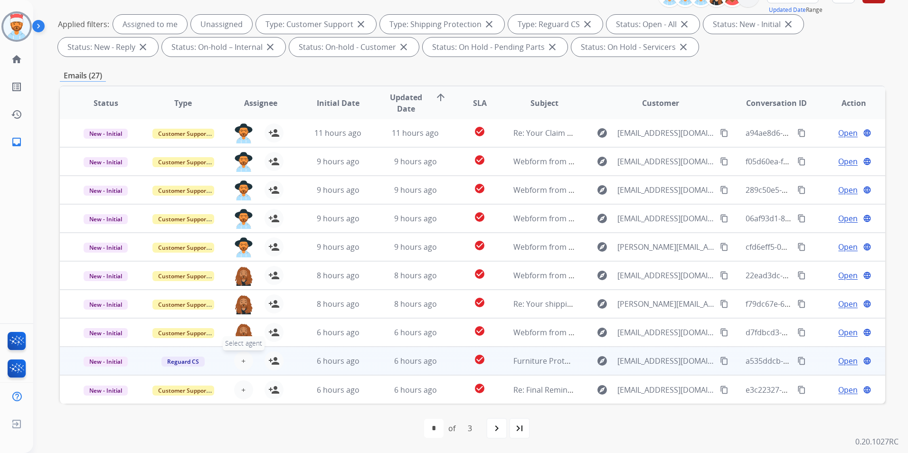
click at [239, 358] on button "+ Select agent" at bounding box center [243, 361] width 19 height 19
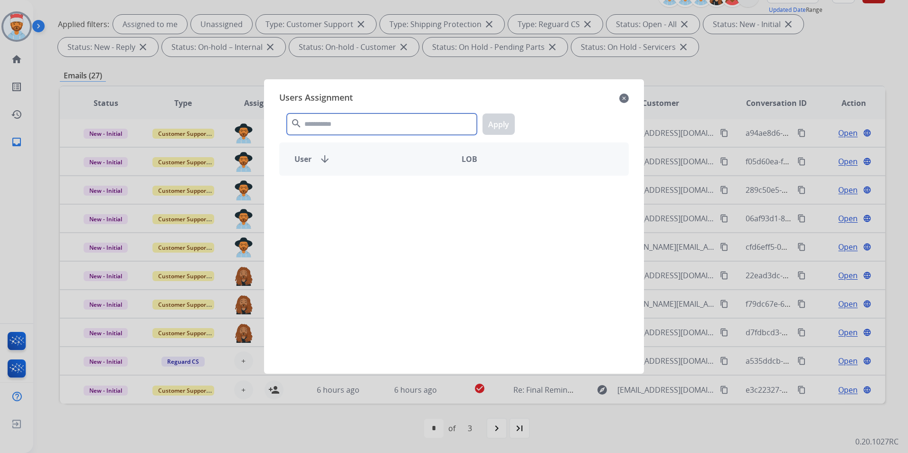
click at [358, 128] on input "text" at bounding box center [382, 124] width 190 height 21
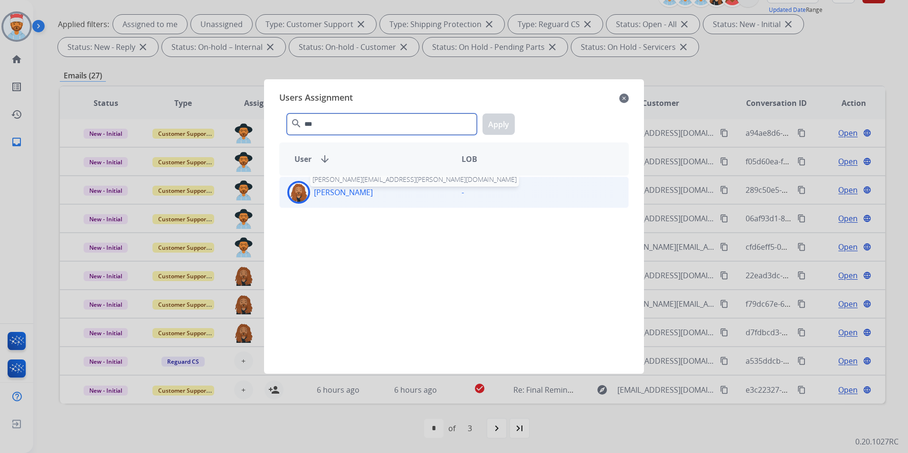
type input "***"
click at [343, 191] on p "[PERSON_NAME]" at bounding box center [343, 192] width 59 height 11
click at [495, 121] on button "Apply" at bounding box center [499, 124] width 32 height 21
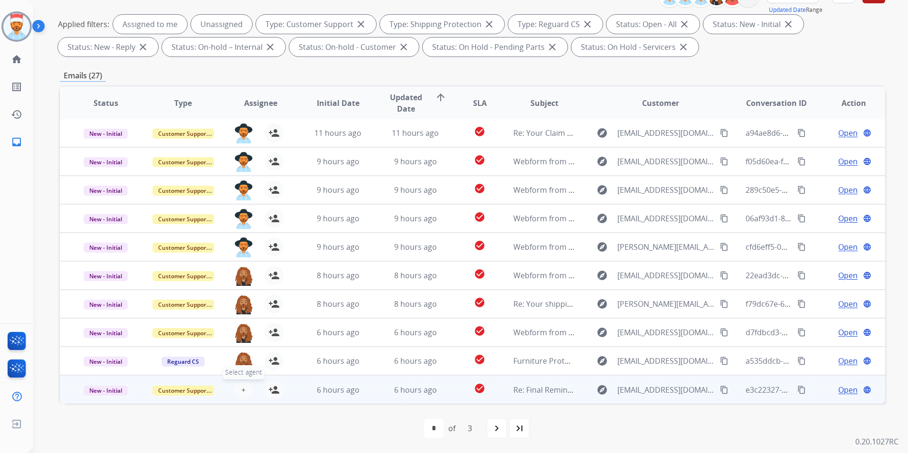
click at [241, 388] on span "+" at bounding box center [243, 389] width 4 height 11
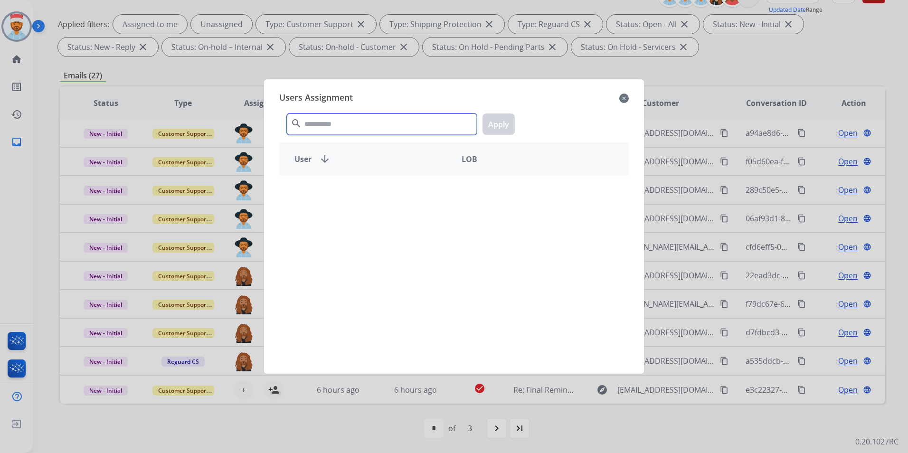
click at [327, 123] on input "text" at bounding box center [382, 124] width 190 height 21
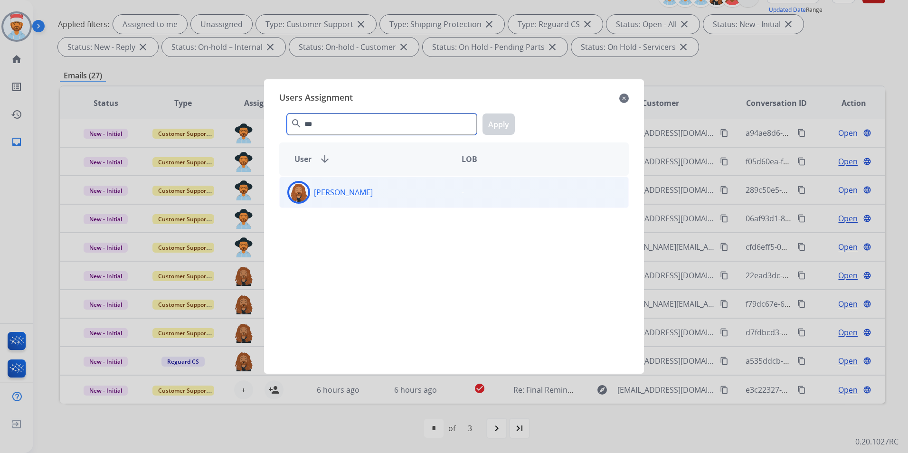
type input "***"
click at [344, 185] on div "[PERSON_NAME]" at bounding box center [367, 192] width 174 height 23
click at [511, 123] on button "Apply" at bounding box center [499, 124] width 32 height 21
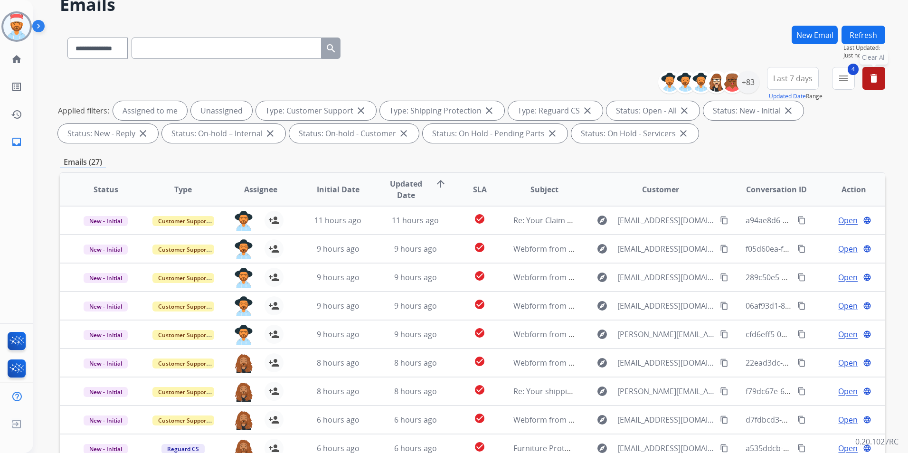
scroll to position [0, 0]
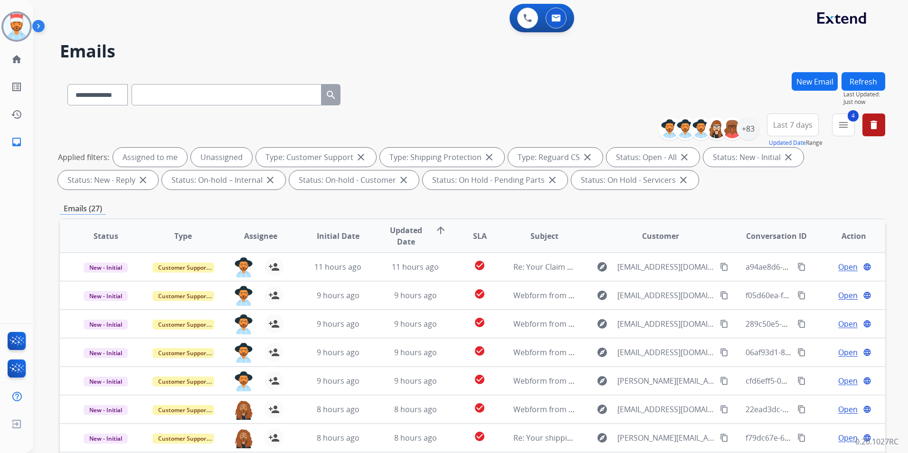
click at [873, 81] on button "Refresh" at bounding box center [864, 81] width 44 height 19
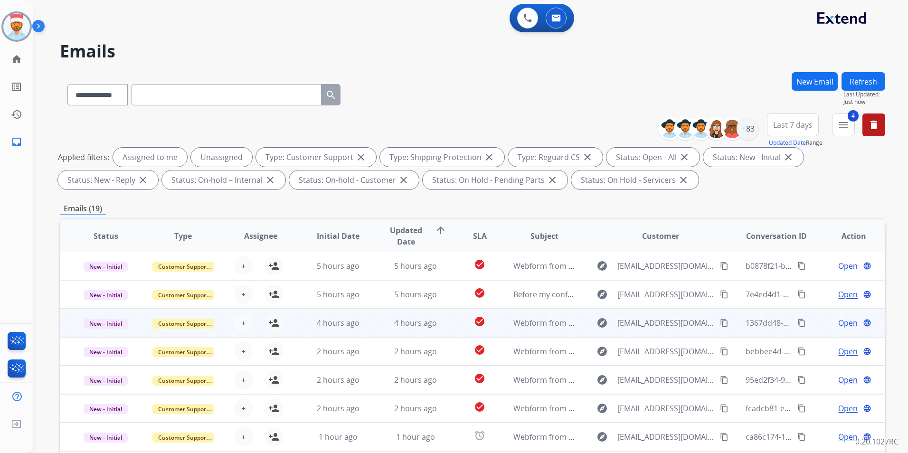
scroll to position [133, 0]
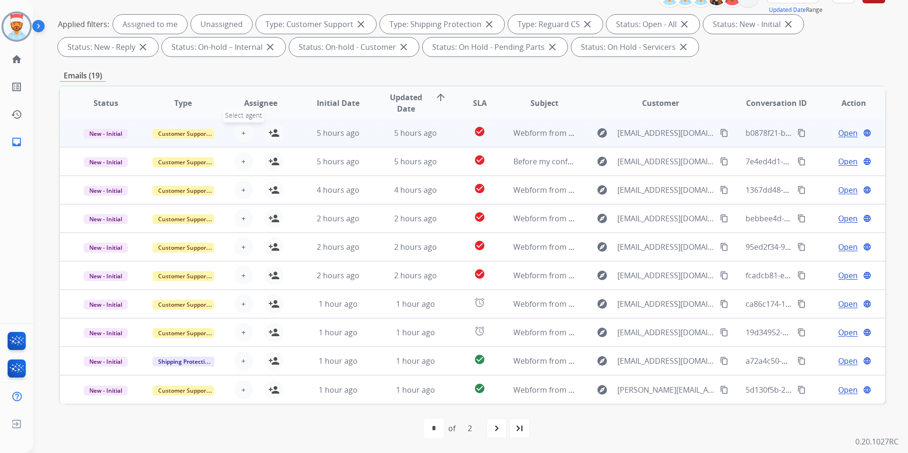
click at [243, 135] on span "+" at bounding box center [243, 132] width 4 height 11
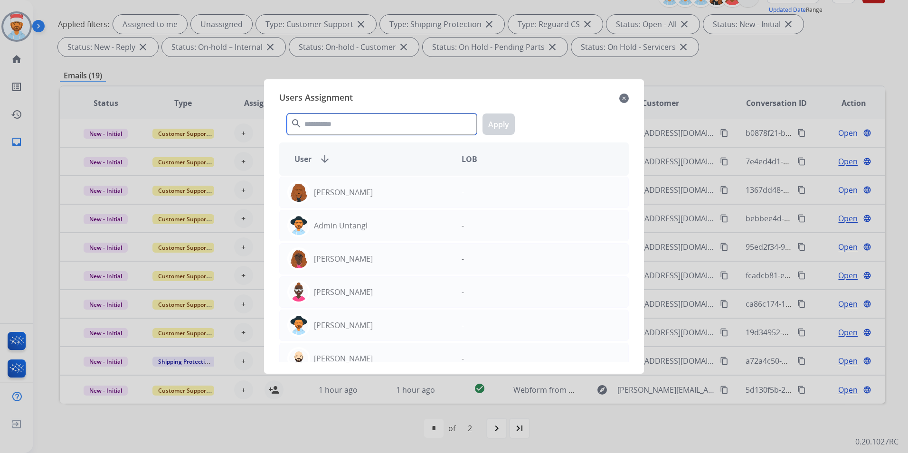
click at [337, 123] on input "text" at bounding box center [382, 124] width 190 height 21
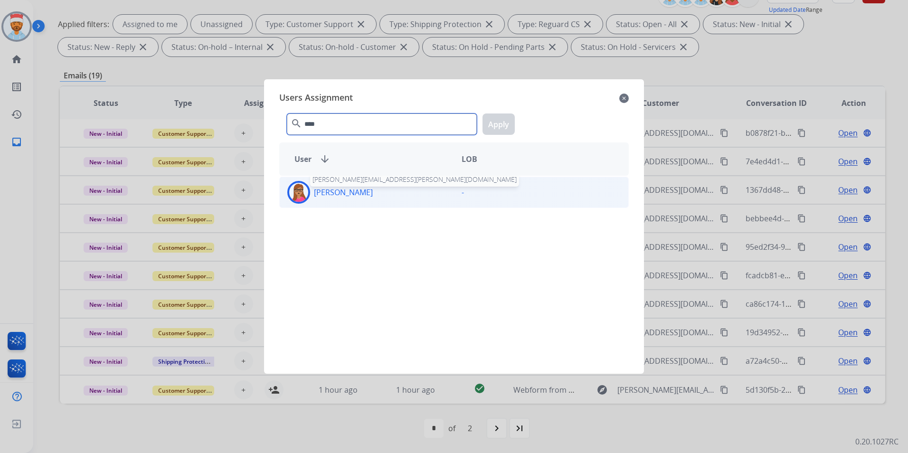
type input "****"
click at [336, 188] on p "[PERSON_NAME]" at bounding box center [343, 192] width 59 height 11
drag, startPoint x: 494, startPoint y: 121, endPoint x: 354, endPoint y: 144, distance: 141.6
click at [494, 122] on button "Apply" at bounding box center [499, 124] width 32 height 21
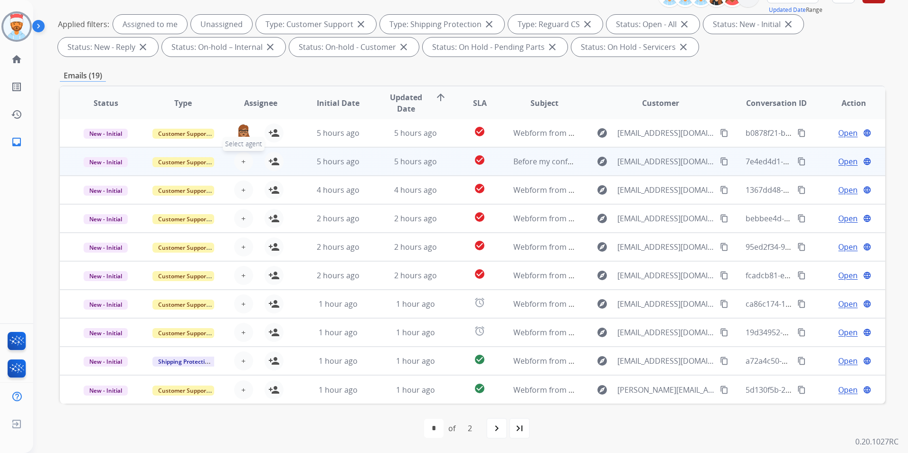
click at [242, 162] on span "+" at bounding box center [243, 161] width 4 height 11
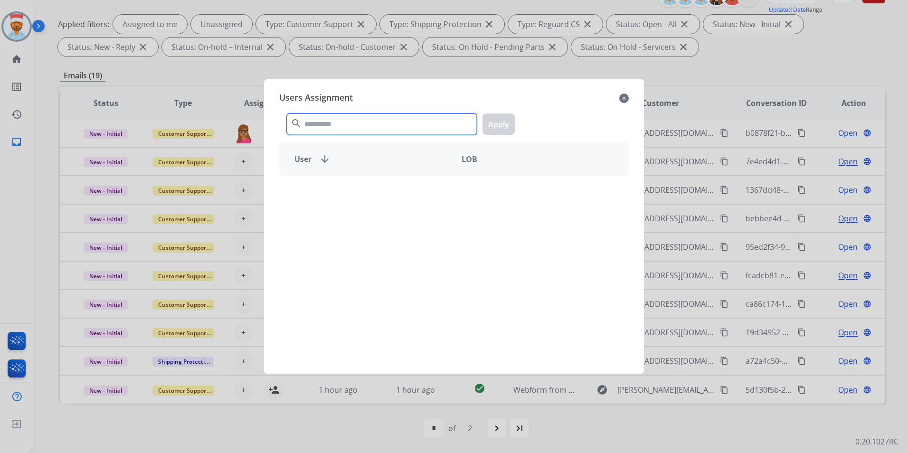
click at [340, 130] on input "text" at bounding box center [382, 124] width 190 height 21
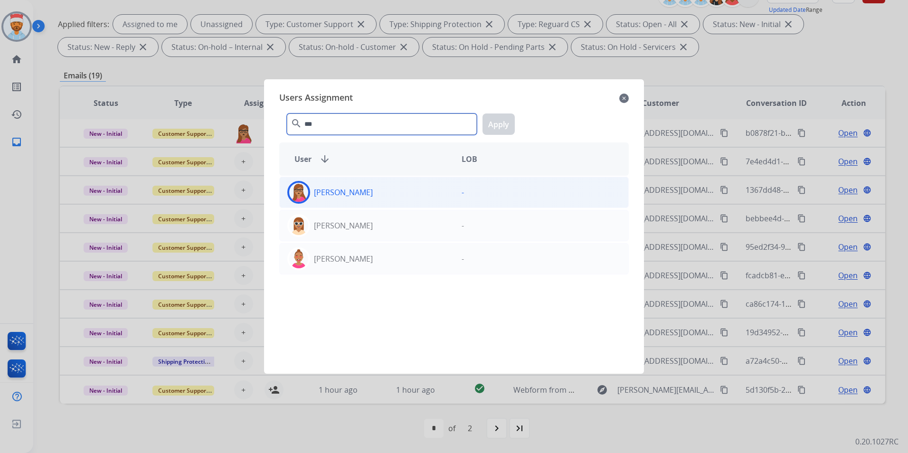
type input "***"
click at [353, 187] on p "[PERSON_NAME]" at bounding box center [343, 192] width 59 height 11
click at [508, 124] on button "Apply" at bounding box center [499, 124] width 32 height 21
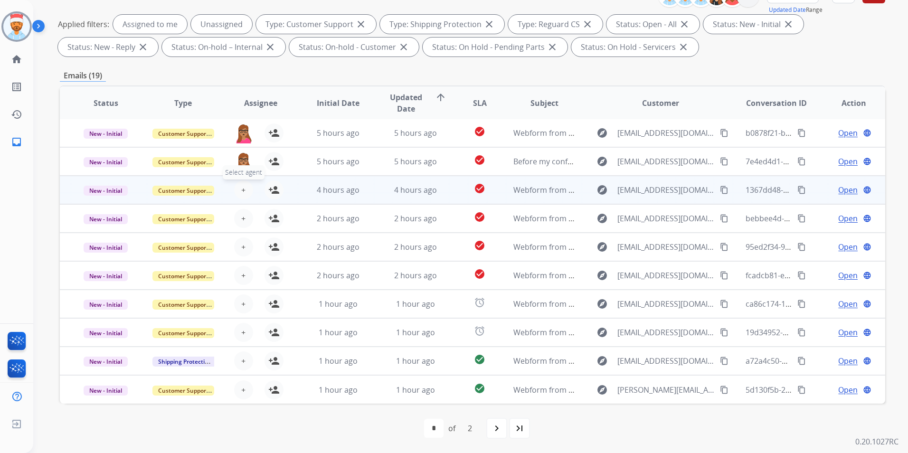
click at [243, 193] on span "+" at bounding box center [243, 189] width 4 height 11
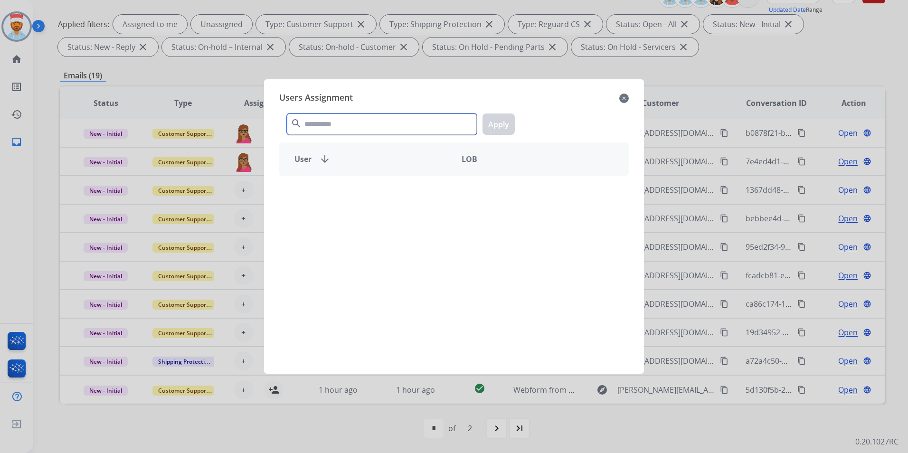
click at [339, 128] on input "text" at bounding box center [382, 124] width 190 height 21
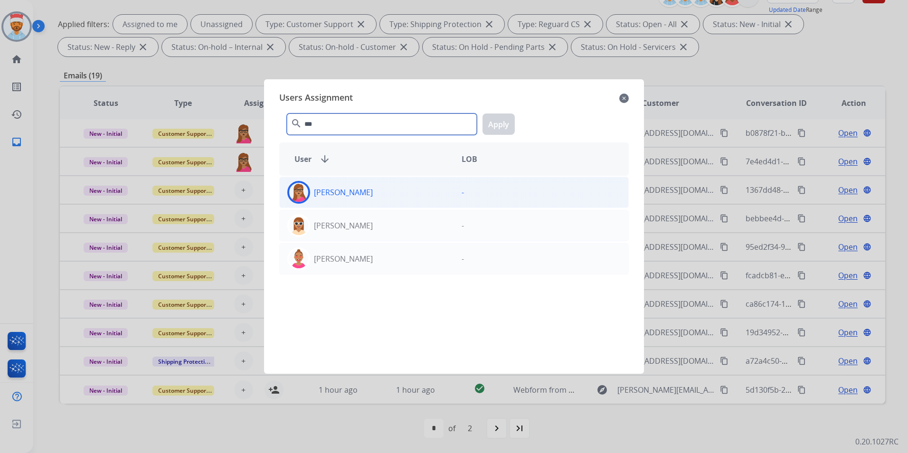
type input "***"
drag, startPoint x: 352, startPoint y: 199, endPoint x: 357, endPoint y: 197, distance: 5.1
click at [353, 199] on div "[PERSON_NAME]" at bounding box center [367, 192] width 174 height 23
drag, startPoint x: 499, startPoint y: 125, endPoint x: 380, endPoint y: 230, distance: 158.5
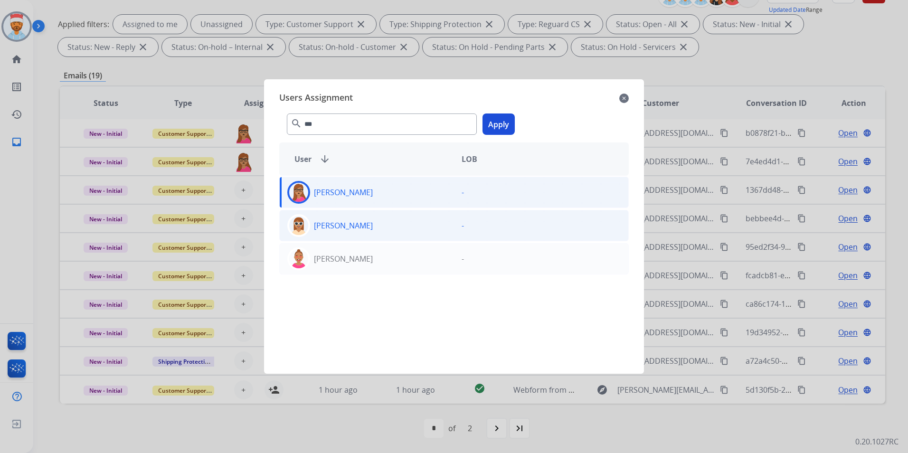
click at [498, 125] on button "Apply" at bounding box center [499, 124] width 32 height 21
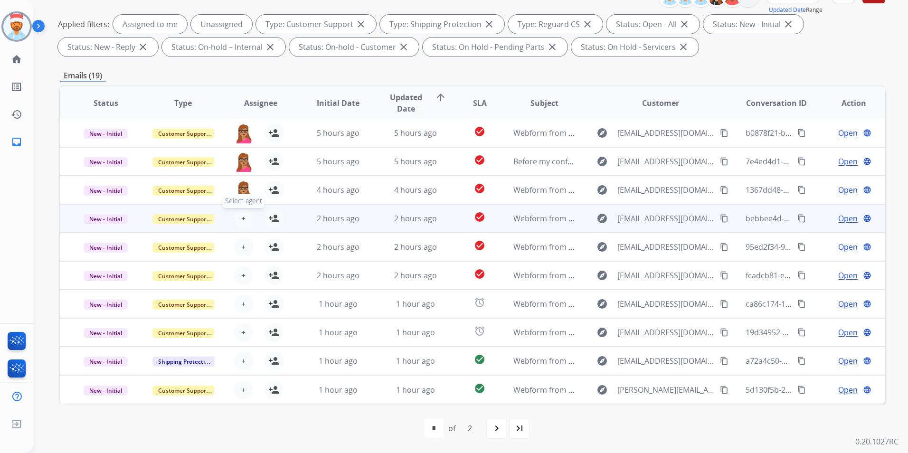
click at [240, 215] on button "+ Select agent" at bounding box center [243, 218] width 19 height 19
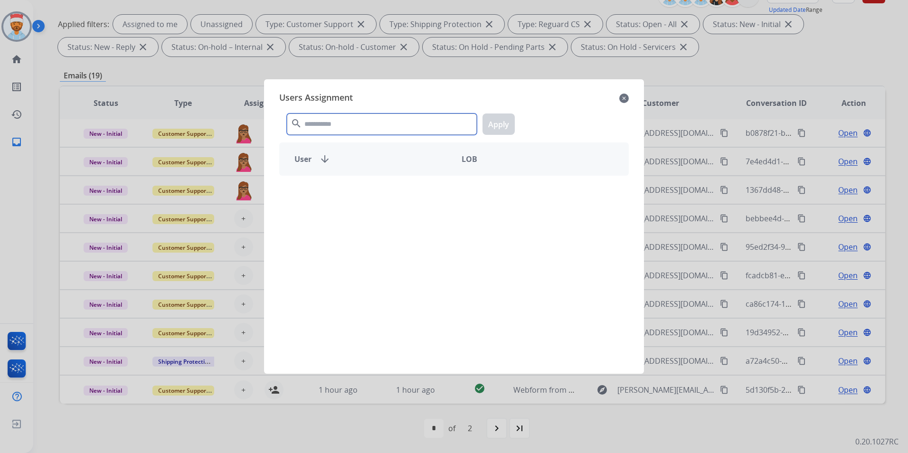
click at [370, 128] on input "text" at bounding box center [382, 124] width 190 height 21
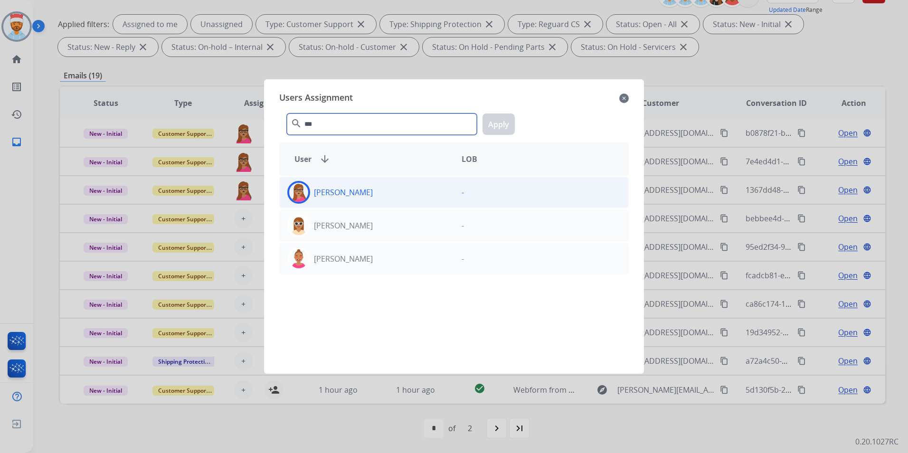
type input "***"
drag, startPoint x: 372, startPoint y: 196, endPoint x: 454, endPoint y: 173, distance: 85.4
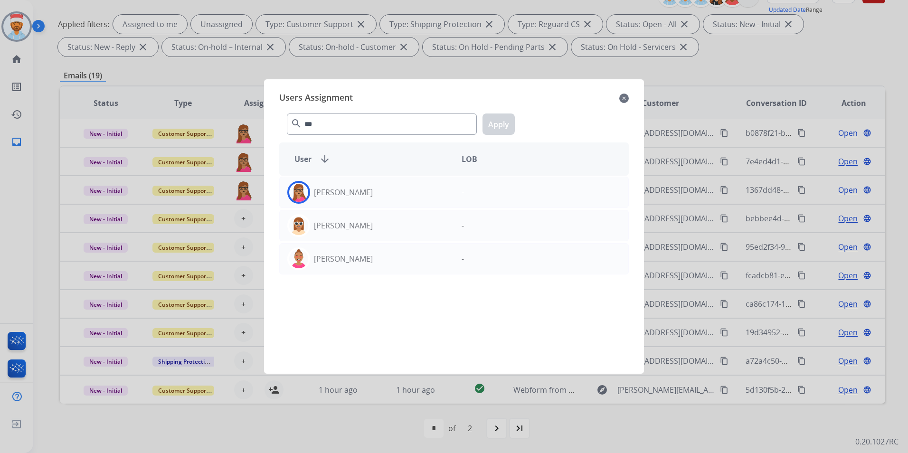
click at [372, 197] on div "[PERSON_NAME]" at bounding box center [367, 192] width 174 height 23
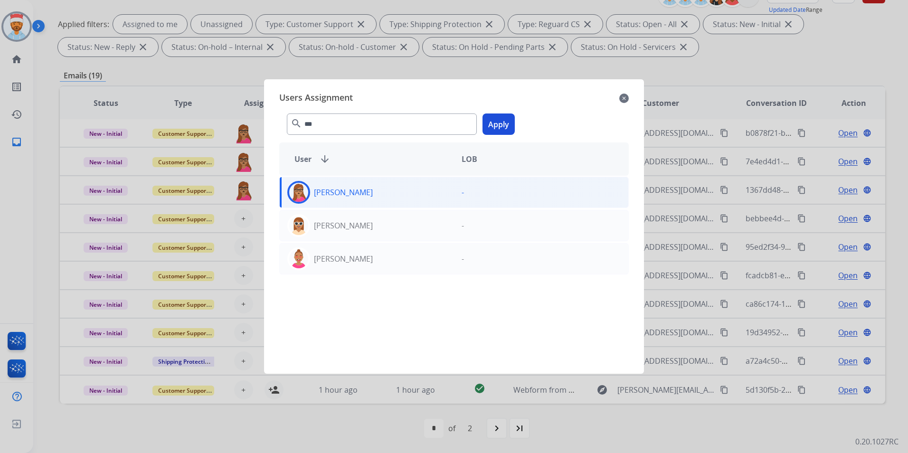
click at [505, 114] on div "*** search Apply" at bounding box center [454, 122] width 350 height 33
click at [491, 128] on button "Apply" at bounding box center [499, 124] width 32 height 21
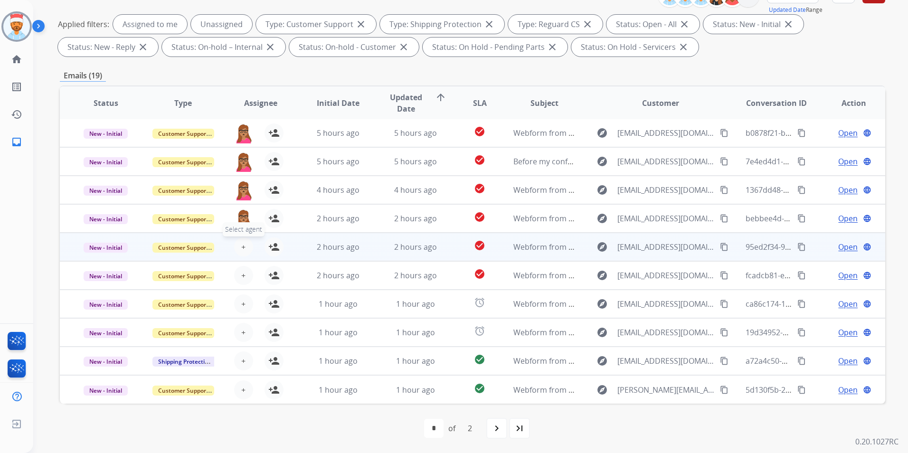
click at [241, 249] on span "+" at bounding box center [243, 246] width 4 height 11
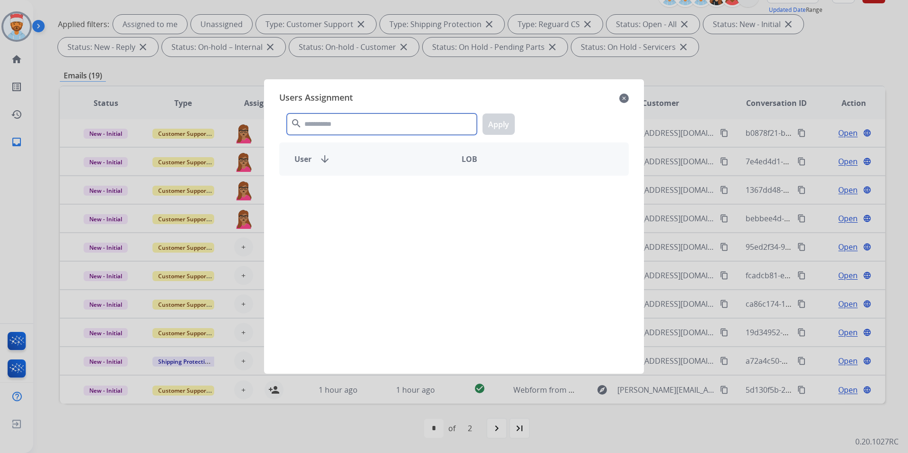
click at [324, 119] on input "text" at bounding box center [382, 124] width 190 height 21
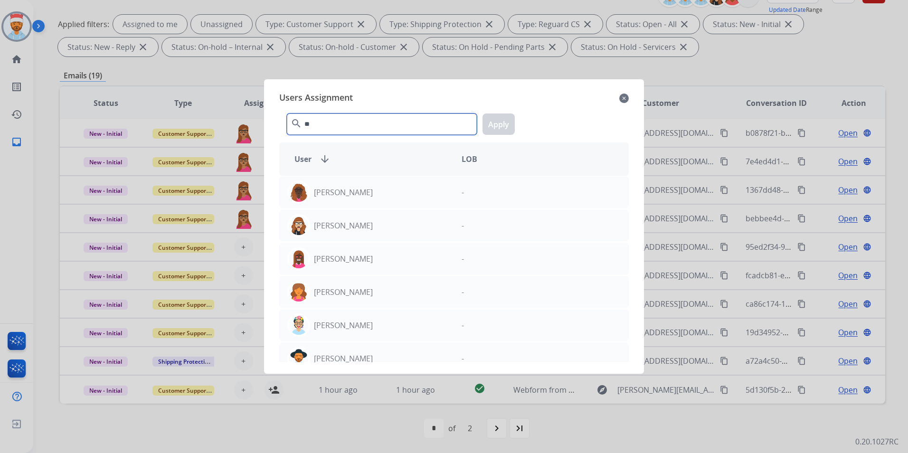
type input "*"
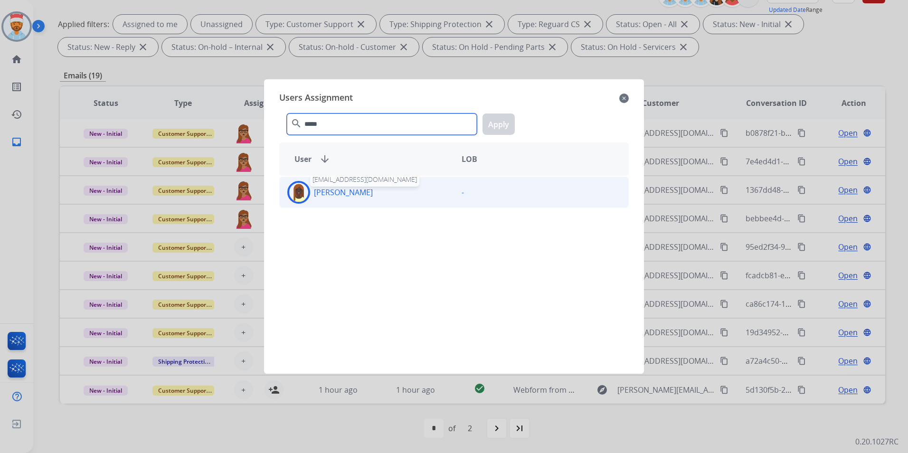
type input "*****"
click at [334, 198] on p "[PERSON_NAME]" at bounding box center [343, 192] width 59 height 11
click at [503, 133] on button "Apply" at bounding box center [499, 124] width 32 height 21
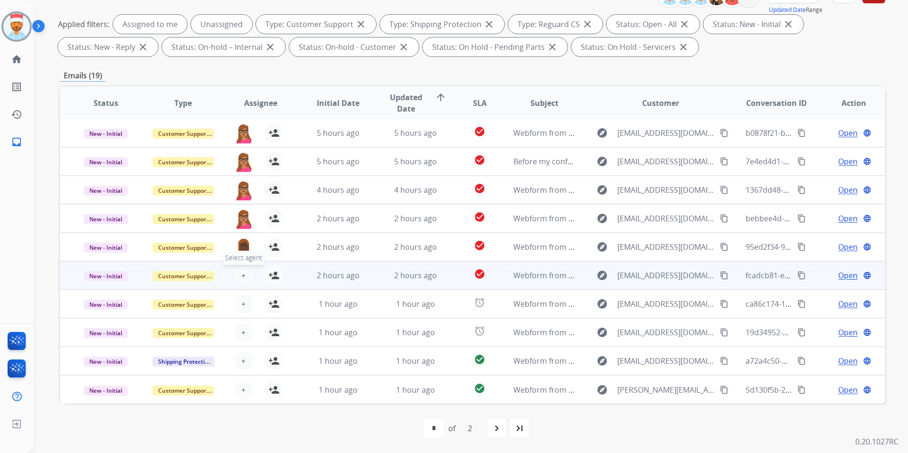
click at [244, 273] on button "+ Select agent" at bounding box center [243, 275] width 19 height 19
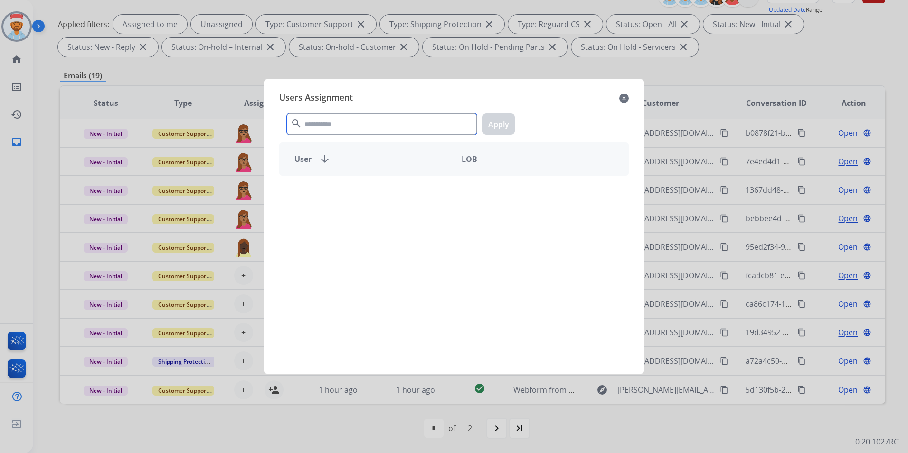
click at [348, 119] on input "text" at bounding box center [382, 124] width 190 height 21
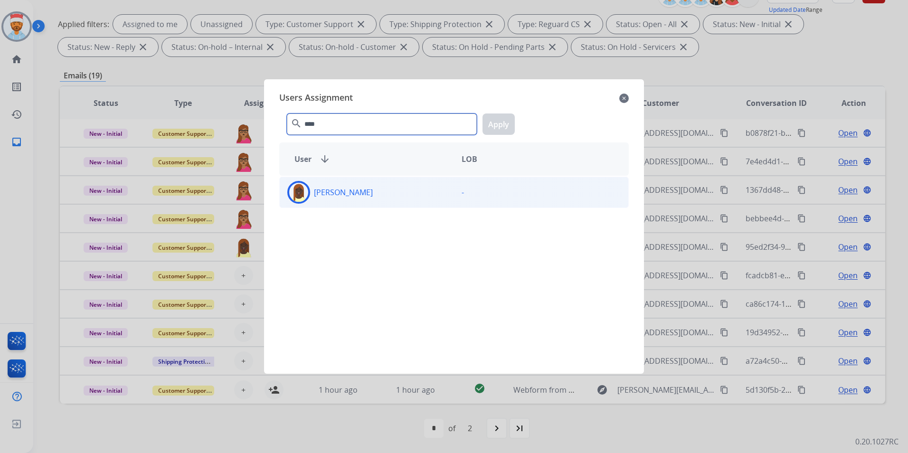
type input "****"
drag, startPoint x: 347, startPoint y: 202, endPoint x: 371, endPoint y: 190, distance: 27.4
click at [348, 200] on div "[PERSON_NAME]" at bounding box center [367, 192] width 174 height 23
click at [501, 121] on button "Apply" at bounding box center [499, 124] width 32 height 21
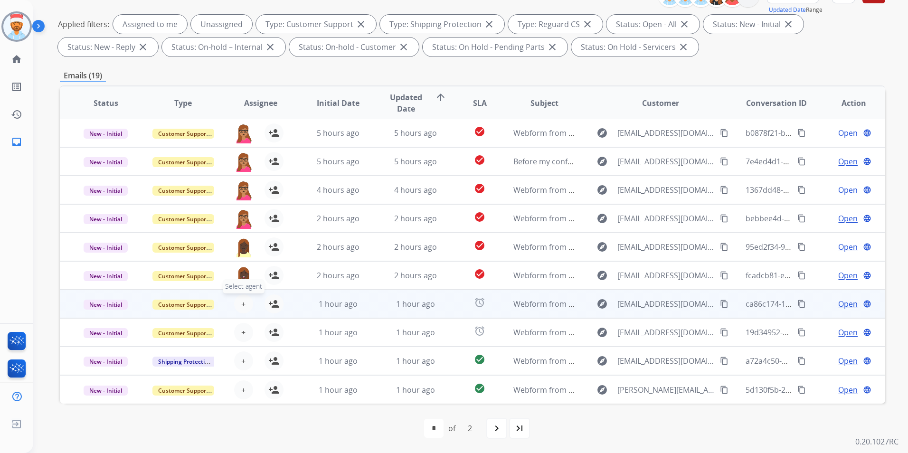
click at [243, 304] on span "+" at bounding box center [243, 303] width 4 height 11
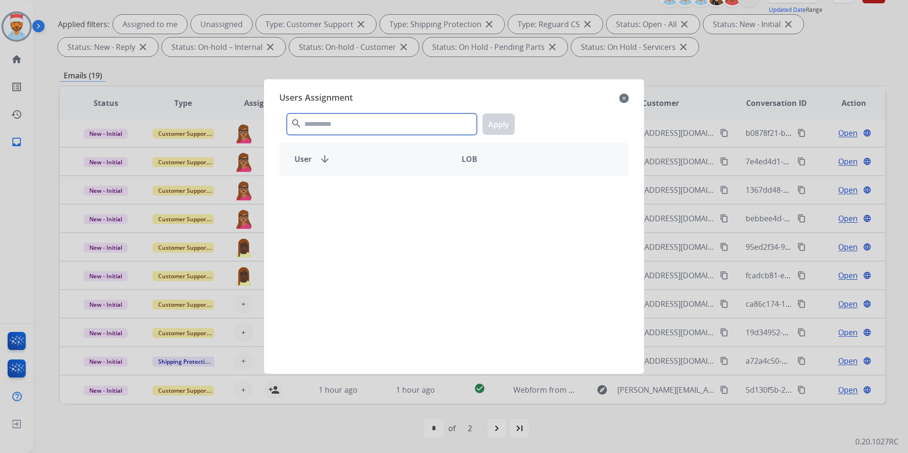
click at [362, 128] on input "text" at bounding box center [382, 124] width 190 height 21
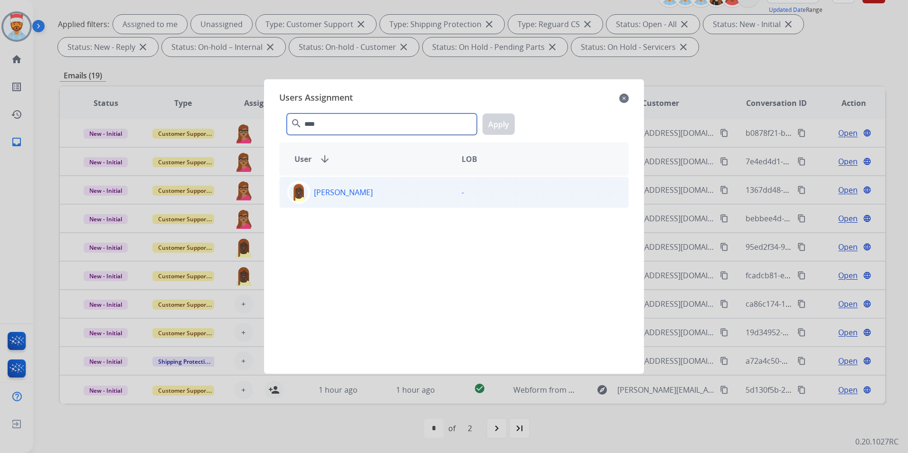
type input "****"
click at [371, 197] on p "[PERSON_NAME]" at bounding box center [343, 192] width 59 height 11
drag, startPoint x: 496, startPoint y: 122, endPoint x: 404, endPoint y: 168, distance: 103.7
click at [497, 122] on button "Apply" at bounding box center [499, 124] width 32 height 21
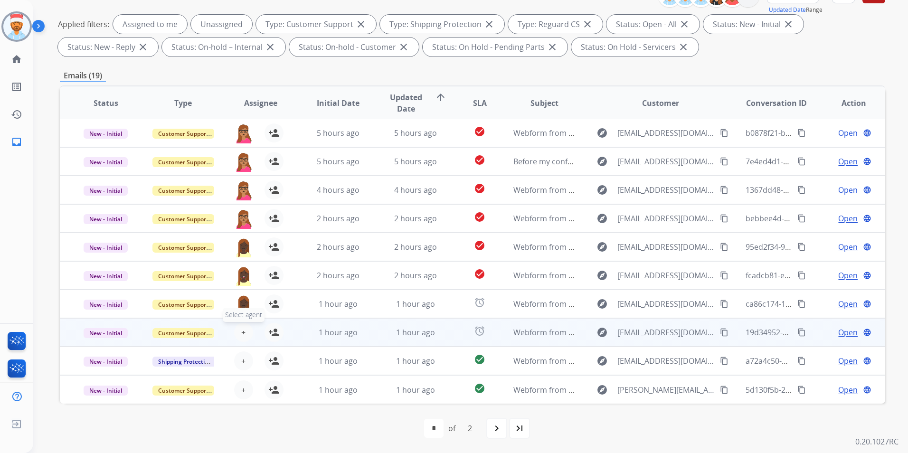
click at [238, 331] on button "+ Select agent" at bounding box center [243, 332] width 19 height 19
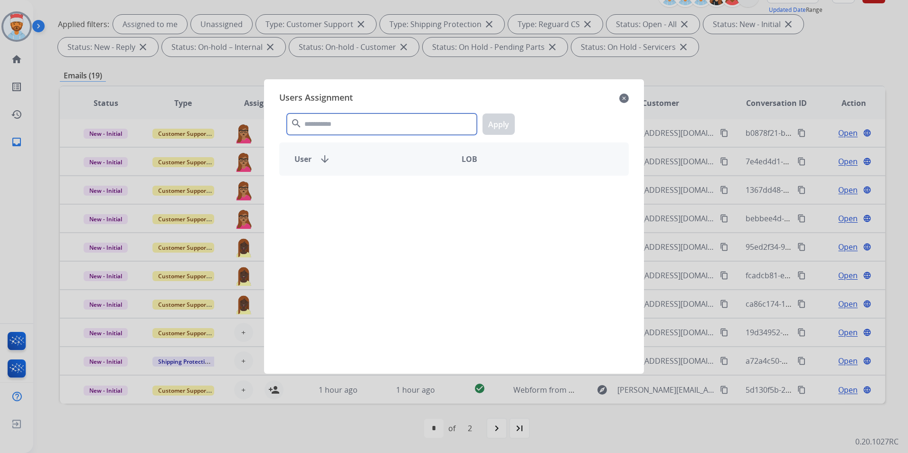
click at [375, 117] on input "text" at bounding box center [382, 124] width 190 height 21
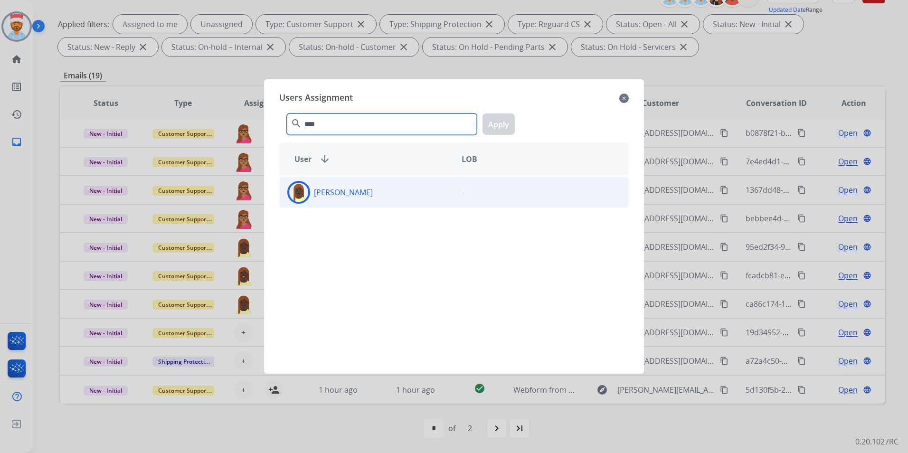
type input "****"
drag, startPoint x: 376, startPoint y: 202, endPoint x: 462, endPoint y: 147, distance: 101.7
click at [376, 201] on div "[PERSON_NAME]" at bounding box center [367, 192] width 174 height 23
click at [506, 124] on button "Apply" at bounding box center [499, 124] width 32 height 21
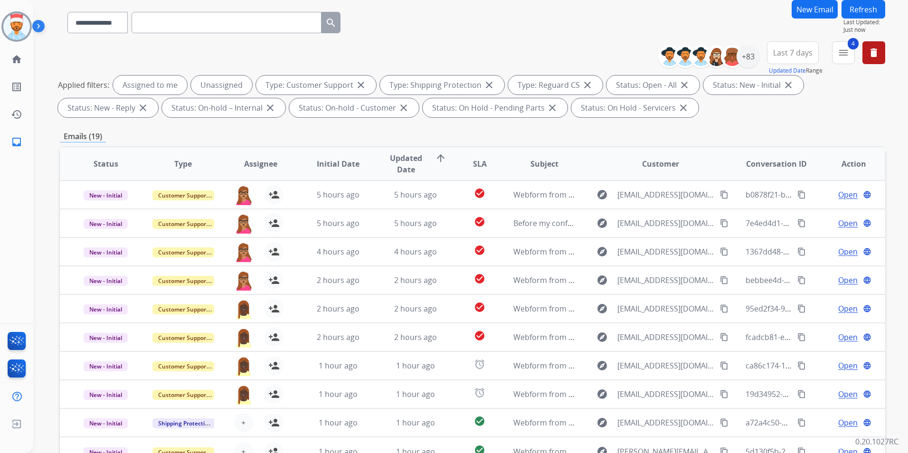
scroll to position [0, 0]
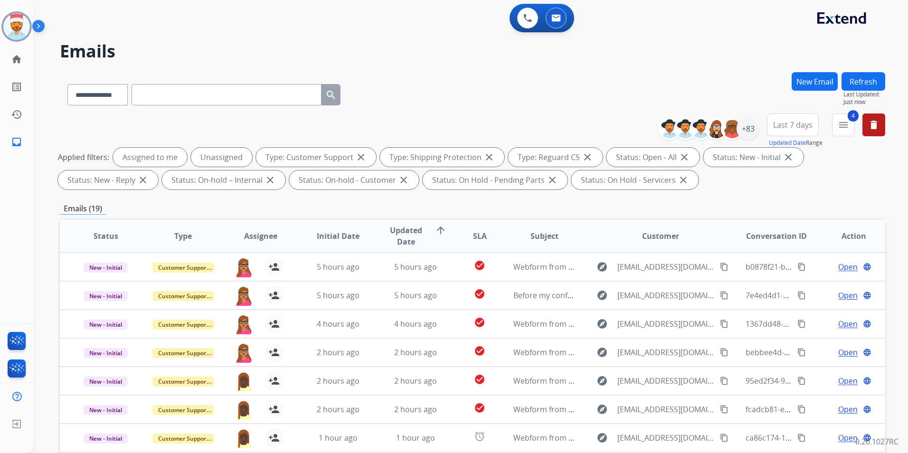
click at [858, 69] on div "**********" at bounding box center [459, 260] width 852 height 453
click at [862, 76] on button "Refresh" at bounding box center [864, 81] width 44 height 19
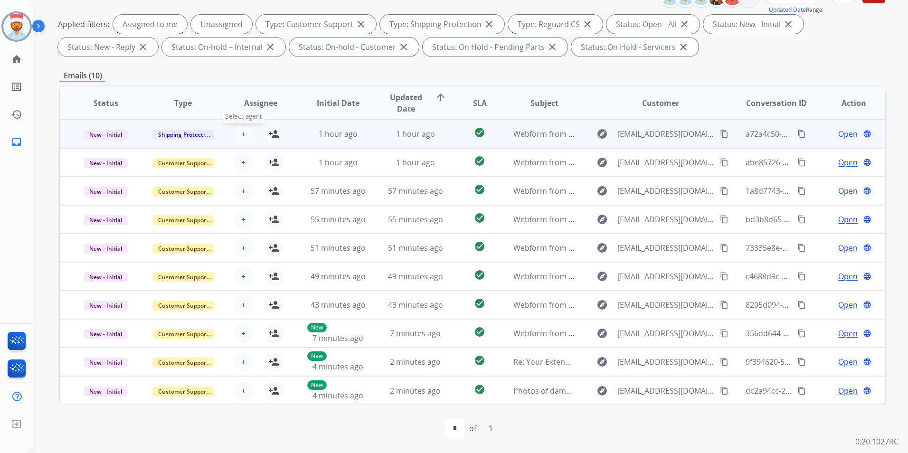
click at [243, 140] on button "+ Select agent" at bounding box center [243, 133] width 19 height 19
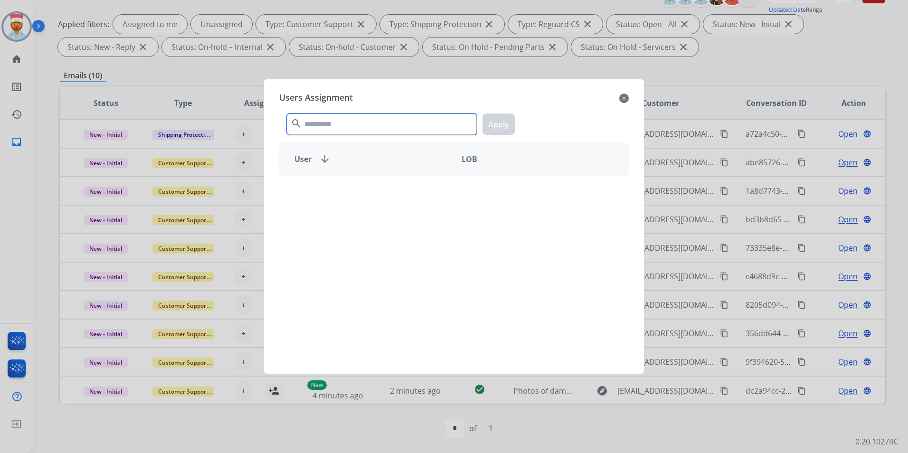
click at [319, 126] on input "text" at bounding box center [382, 124] width 190 height 21
type input "***"
click at [325, 191] on p "[PERSON_NAME]" at bounding box center [343, 192] width 59 height 11
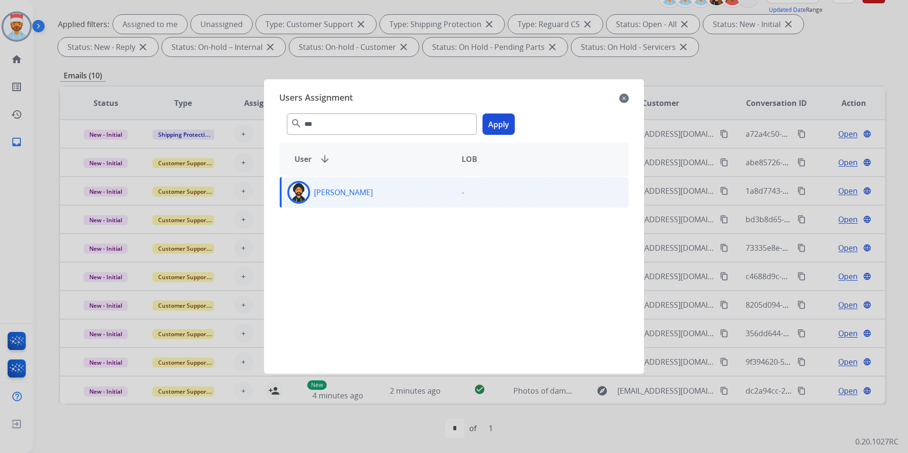
drag, startPoint x: 497, startPoint y: 112, endPoint x: 483, endPoint y: 122, distance: 17.4
click at [497, 113] on div "*** search Apply" at bounding box center [454, 122] width 350 height 33
drag, startPoint x: 493, startPoint y: 125, endPoint x: 455, endPoint y: 140, distance: 40.8
click at [493, 125] on button "Apply" at bounding box center [499, 124] width 32 height 21
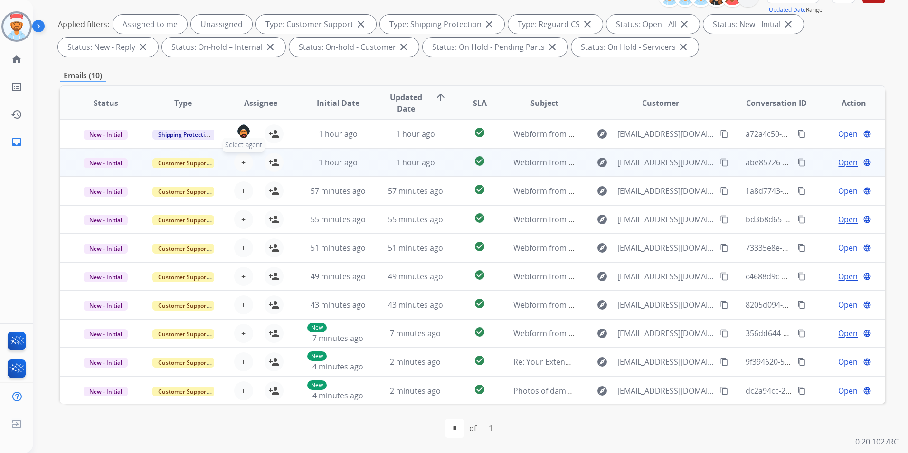
click at [245, 166] on button "+ Select agent" at bounding box center [243, 162] width 19 height 19
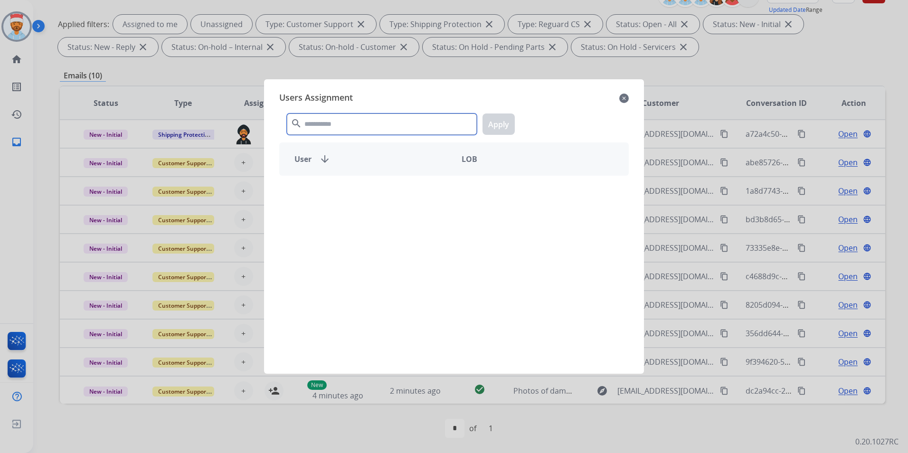
click at [312, 126] on input "text" at bounding box center [382, 124] width 190 height 21
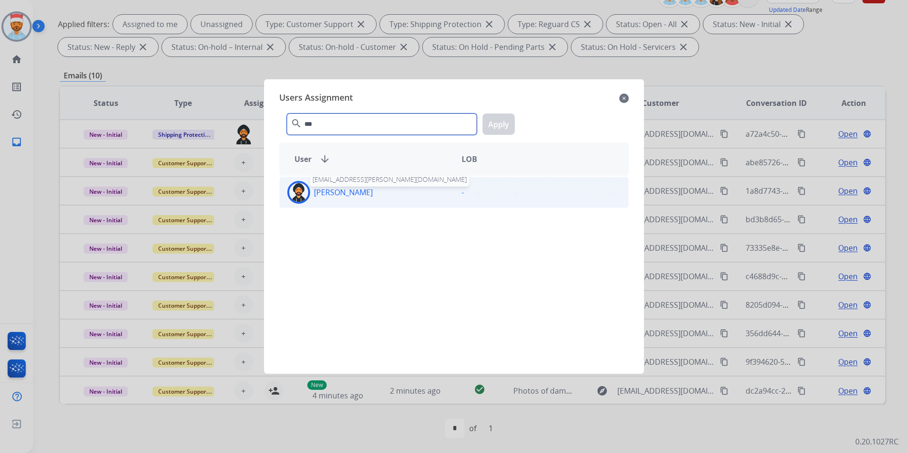
type input "***"
click at [327, 189] on p "[PERSON_NAME]" at bounding box center [343, 192] width 59 height 11
drag, startPoint x: 500, startPoint y: 120, endPoint x: 465, endPoint y: 133, distance: 37.6
click at [500, 119] on button "Apply" at bounding box center [499, 124] width 32 height 21
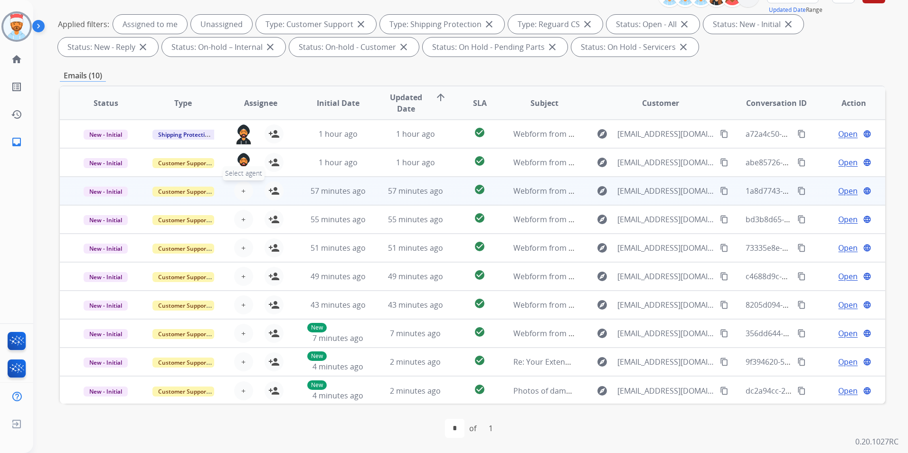
click at [244, 191] on span "+" at bounding box center [243, 190] width 4 height 11
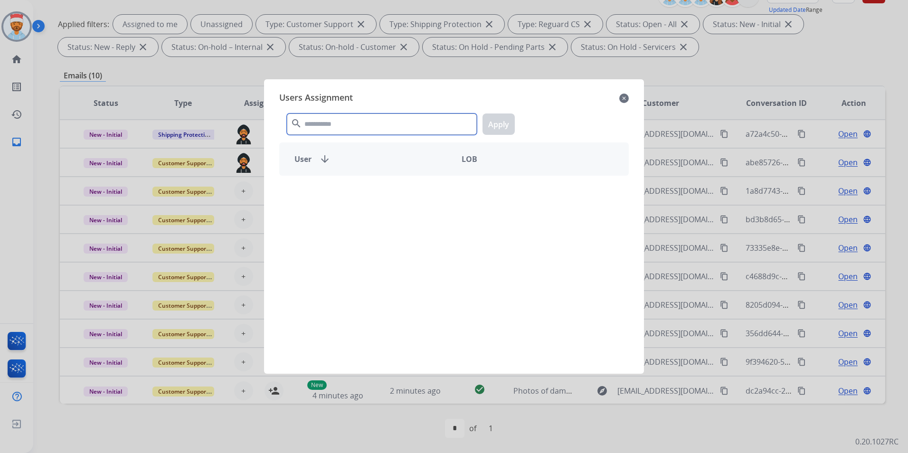
click at [332, 129] on input "text" at bounding box center [382, 124] width 190 height 21
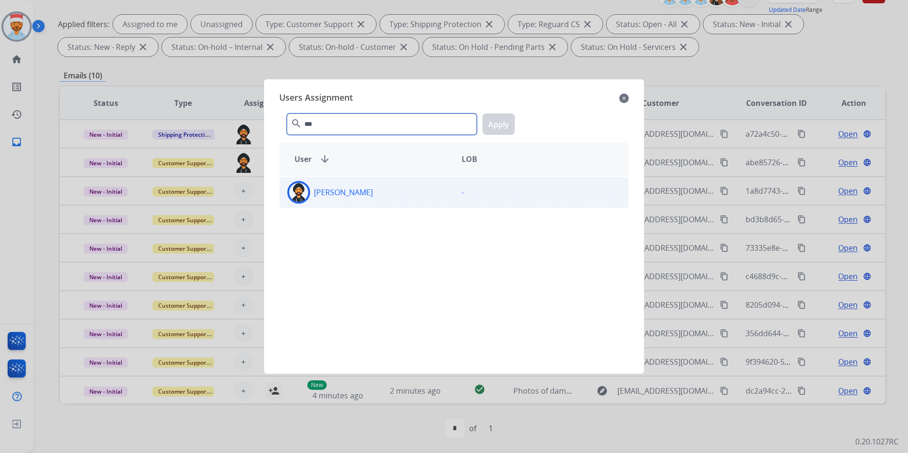
type input "***"
drag, startPoint x: 341, startPoint y: 187, endPoint x: 415, endPoint y: 153, distance: 81.9
click at [341, 187] on p "[PERSON_NAME]" at bounding box center [343, 192] width 59 height 11
click at [495, 124] on button "Apply" at bounding box center [499, 124] width 32 height 21
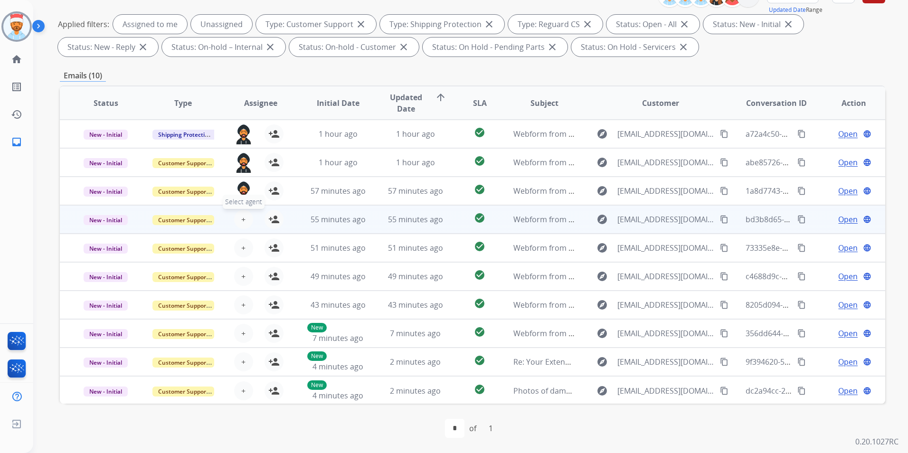
click at [246, 219] on button "+ Select agent" at bounding box center [243, 219] width 19 height 19
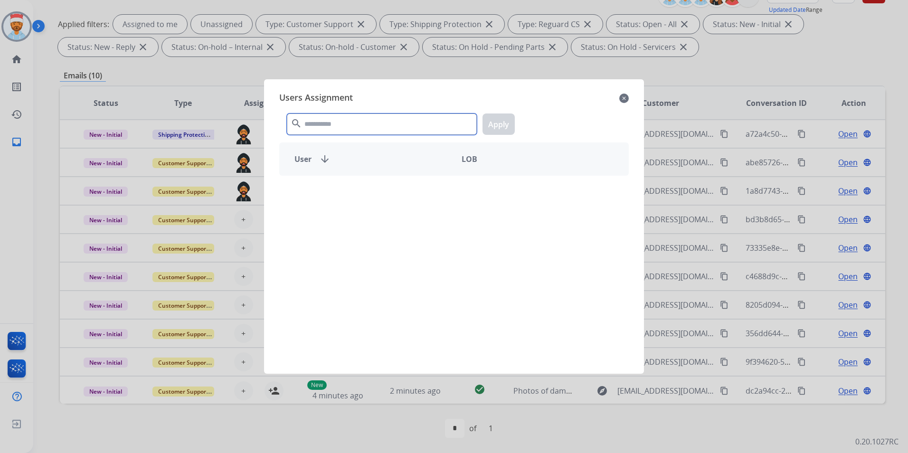
click at [329, 123] on input "text" at bounding box center [382, 124] width 190 height 21
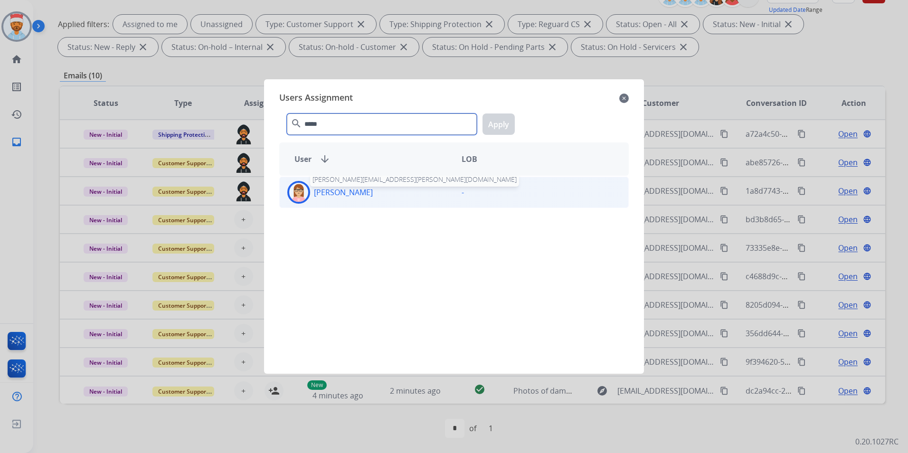
type input "*****"
click at [343, 192] on p "[PERSON_NAME]" at bounding box center [343, 192] width 59 height 11
click at [507, 118] on button "Apply" at bounding box center [499, 124] width 32 height 21
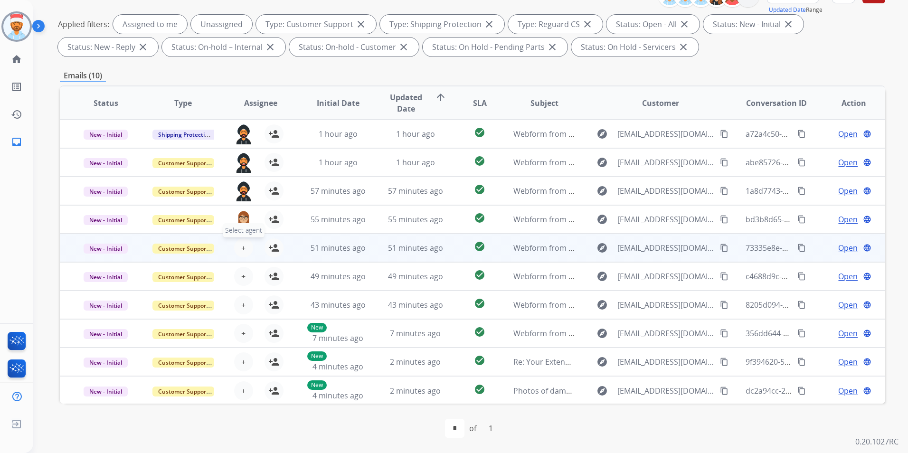
click at [234, 252] on button "+ Select agent" at bounding box center [243, 247] width 19 height 19
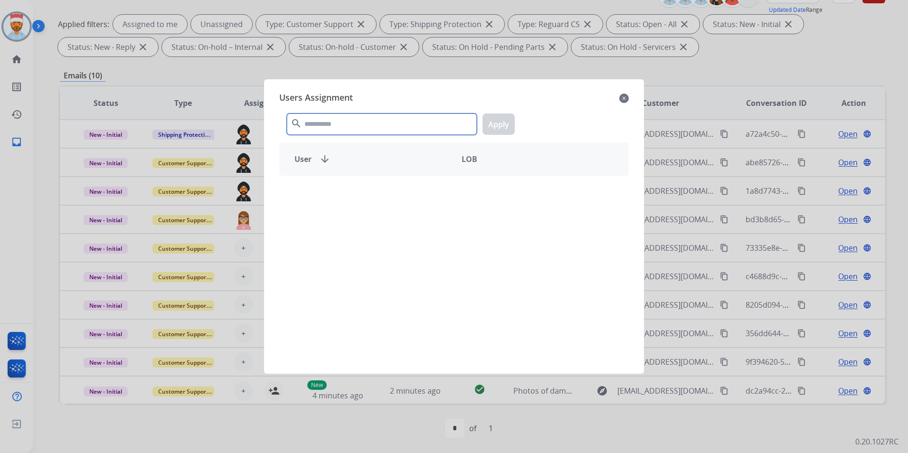
click at [324, 119] on input "text" at bounding box center [382, 124] width 190 height 21
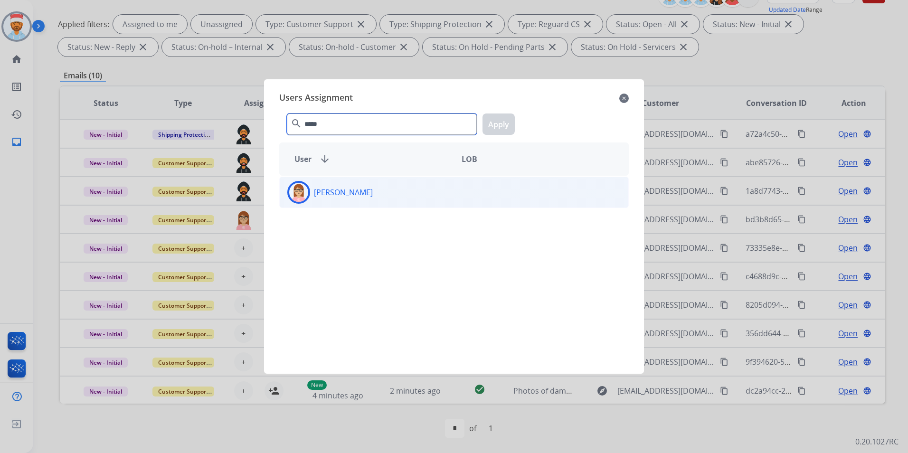
type input "*****"
click at [336, 186] on div "[PERSON_NAME]" at bounding box center [367, 192] width 174 height 23
click at [504, 122] on button "Apply" at bounding box center [499, 124] width 32 height 21
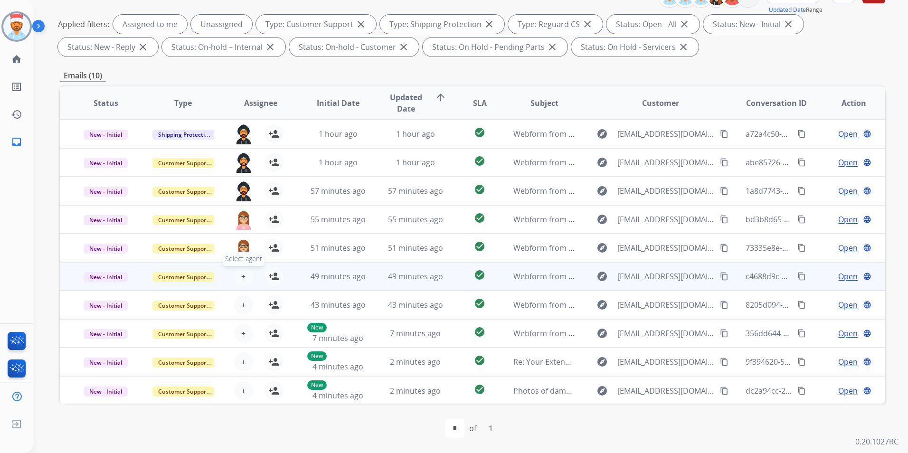
click at [245, 277] on button "+ Select agent" at bounding box center [243, 276] width 19 height 19
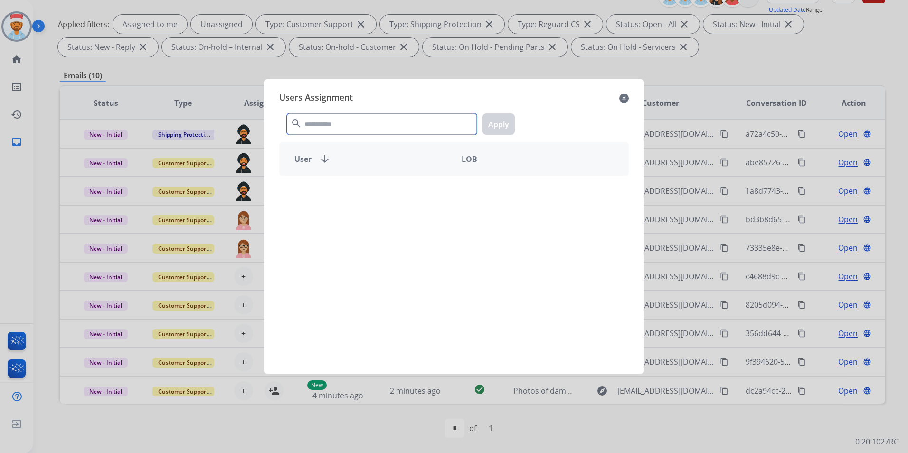
click at [347, 121] on input "text" at bounding box center [382, 124] width 190 height 21
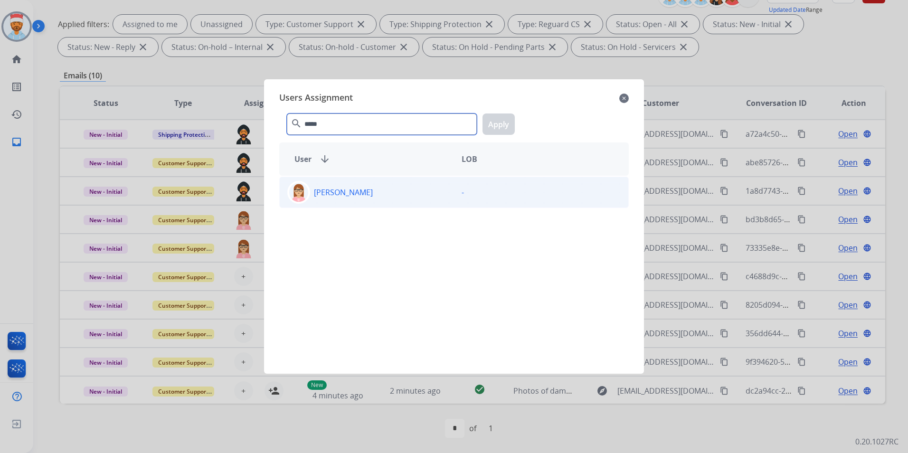
type input "*****"
click at [353, 202] on div "[PERSON_NAME]" at bounding box center [367, 192] width 174 height 23
click at [508, 126] on button "Apply" at bounding box center [499, 124] width 32 height 21
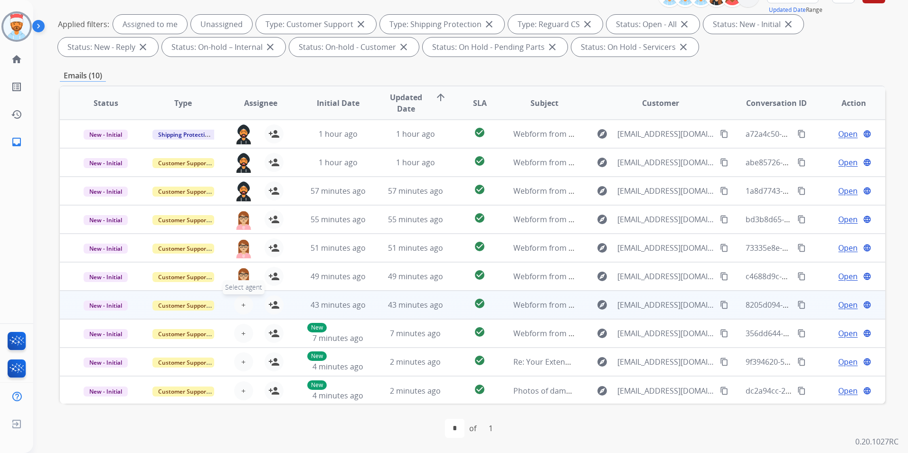
click at [237, 307] on button "+ Select agent" at bounding box center [243, 305] width 19 height 19
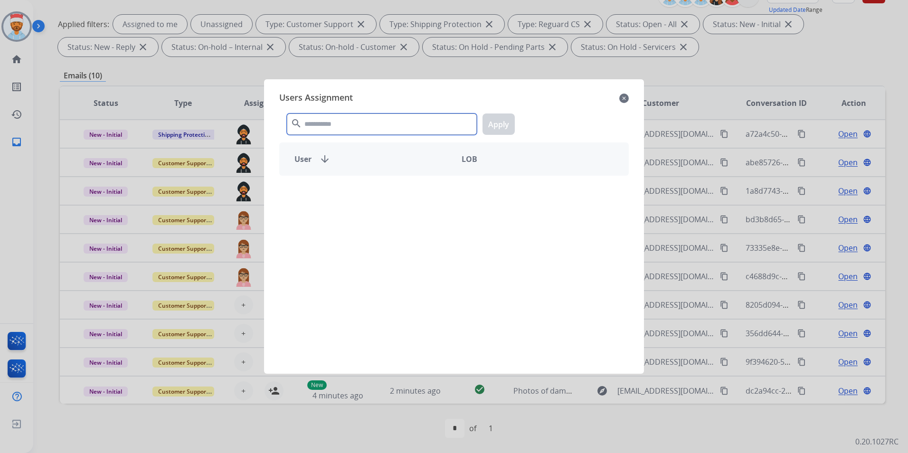
click at [344, 127] on input "text" at bounding box center [382, 124] width 190 height 21
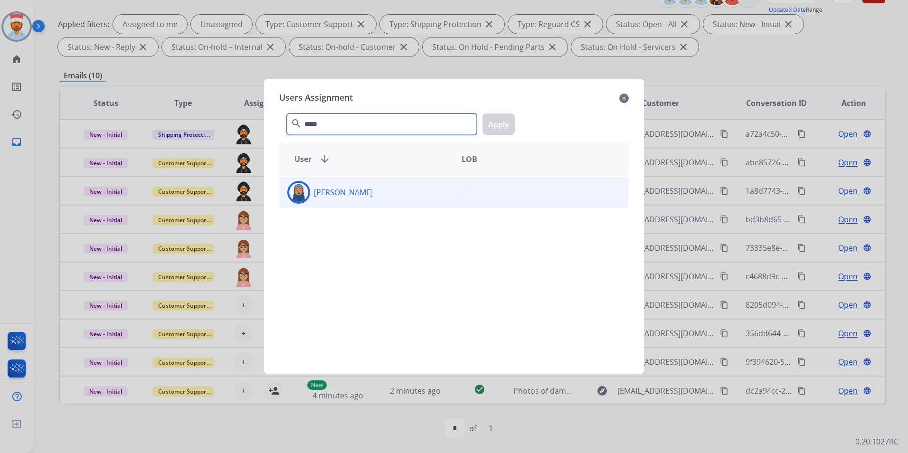
type input "*****"
click at [356, 199] on div "[PERSON_NAME]" at bounding box center [367, 192] width 174 height 23
drag, startPoint x: 496, startPoint y: 127, endPoint x: 479, endPoint y: 143, distance: 22.9
click at [495, 127] on button "Apply" at bounding box center [499, 124] width 32 height 21
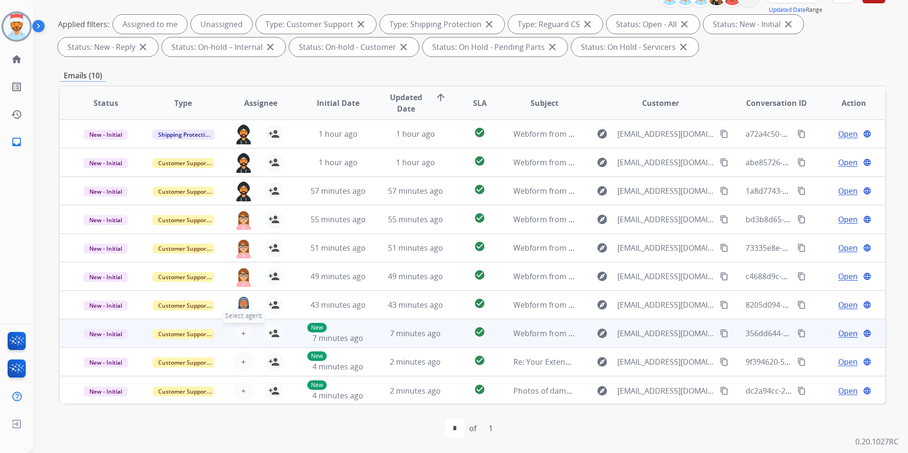
click at [238, 332] on button "+ Select agent" at bounding box center [243, 333] width 19 height 19
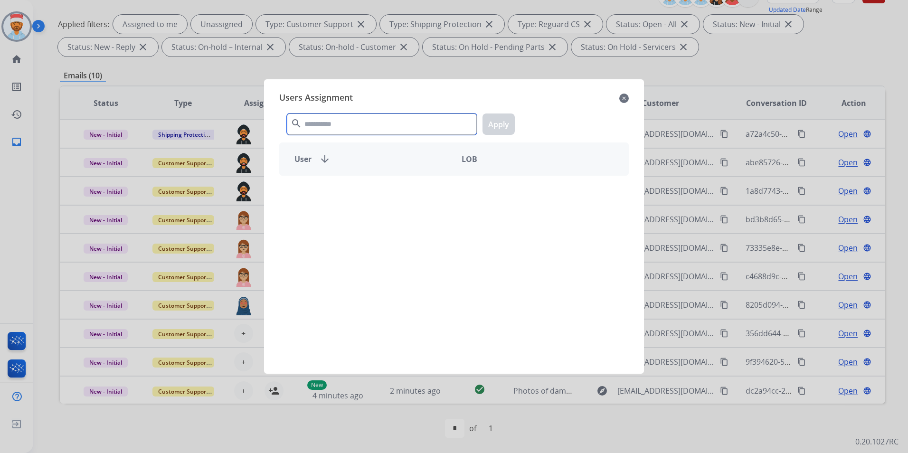
click at [359, 128] on input "text" at bounding box center [382, 124] width 190 height 21
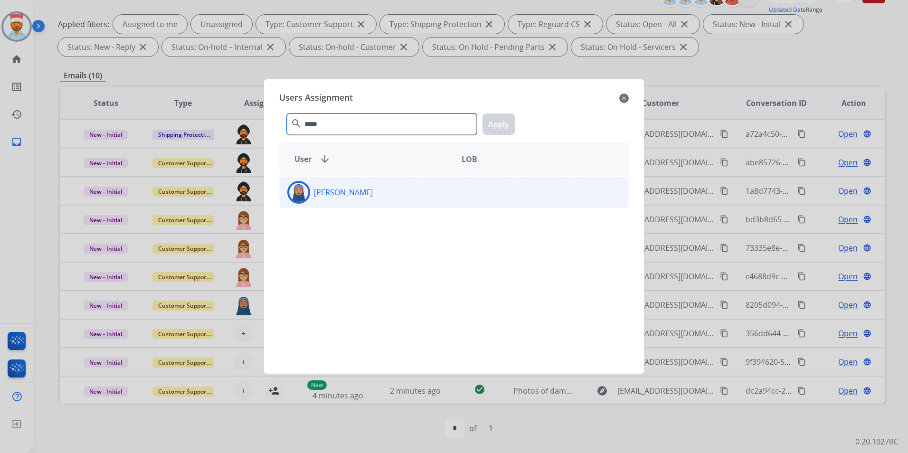
type input "*****"
click at [369, 193] on p "[PERSON_NAME]" at bounding box center [343, 192] width 59 height 11
click at [500, 117] on button "Apply" at bounding box center [499, 124] width 32 height 21
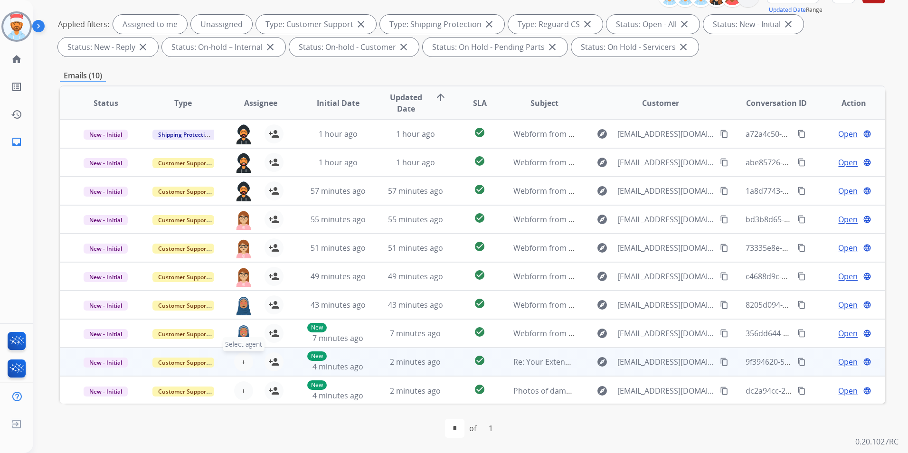
click at [241, 364] on button "+ Select agent" at bounding box center [243, 362] width 19 height 19
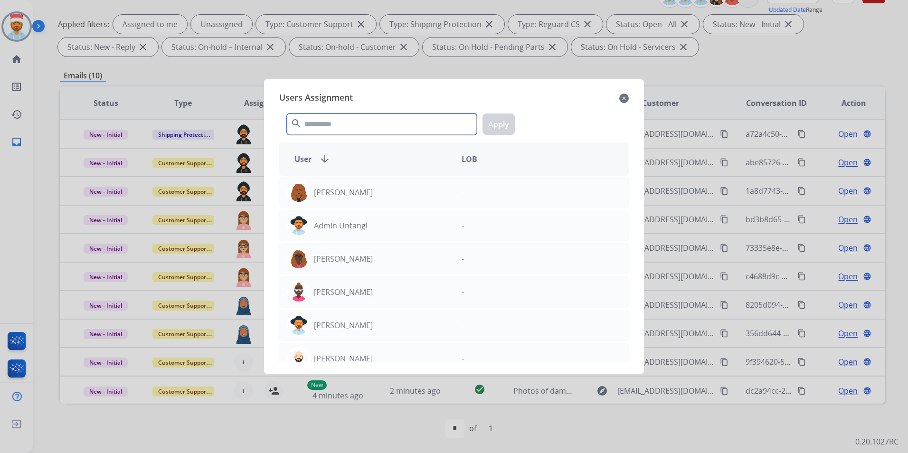
click at [351, 125] on input "text" at bounding box center [382, 124] width 190 height 21
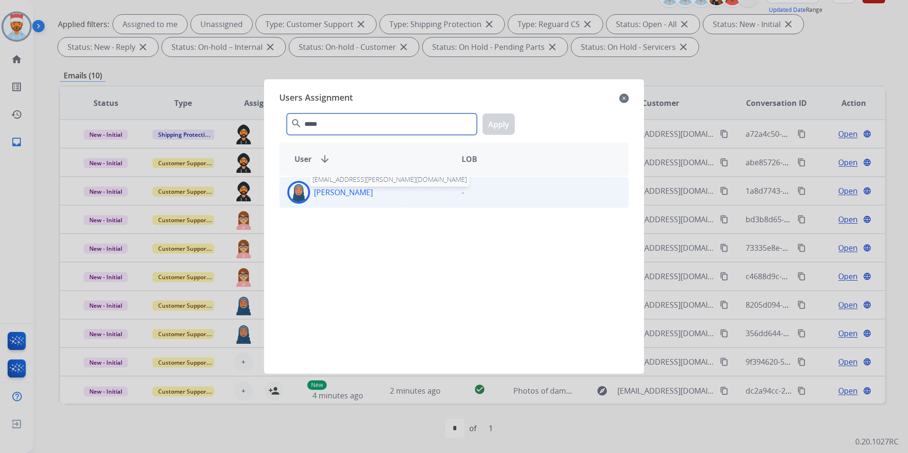
type input "*****"
click at [366, 192] on p "[PERSON_NAME]" at bounding box center [343, 192] width 59 height 11
click at [497, 124] on button "Apply" at bounding box center [499, 124] width 32 height 21
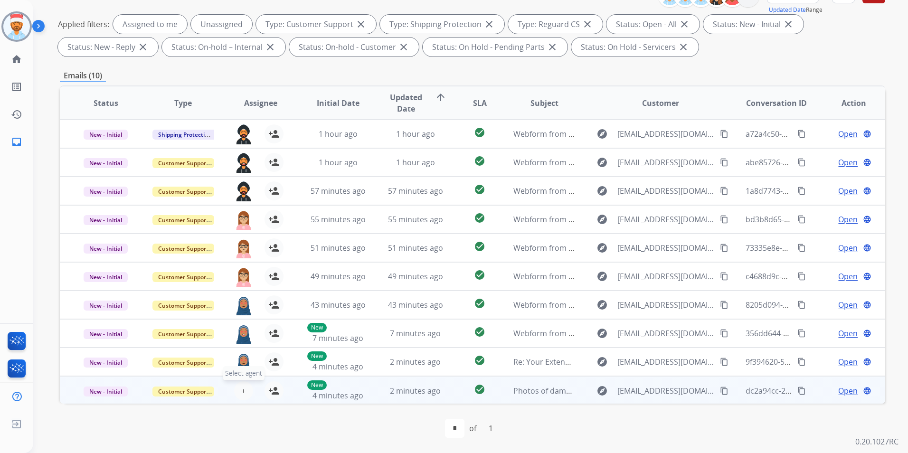
click at [243, 396] on span "+" at bounding box center [243, 390] width 4 height 11
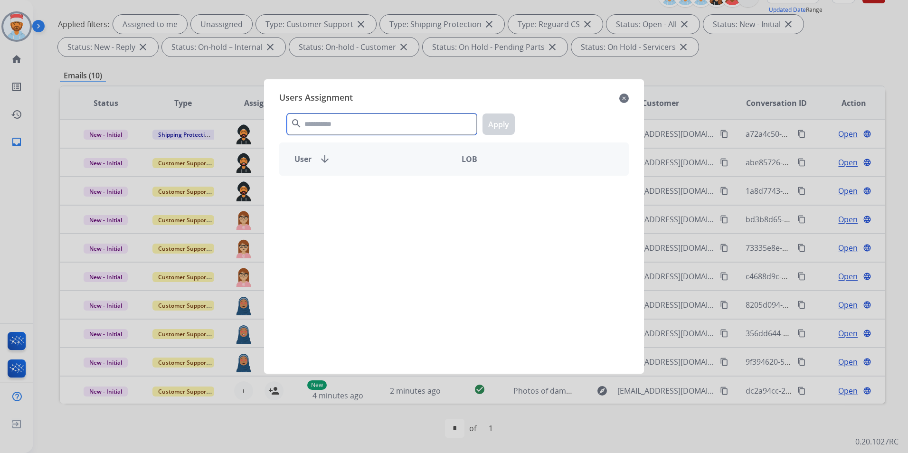
click at [358, 124] on input "text" at bounding box center [382, 124] width 190 height 21
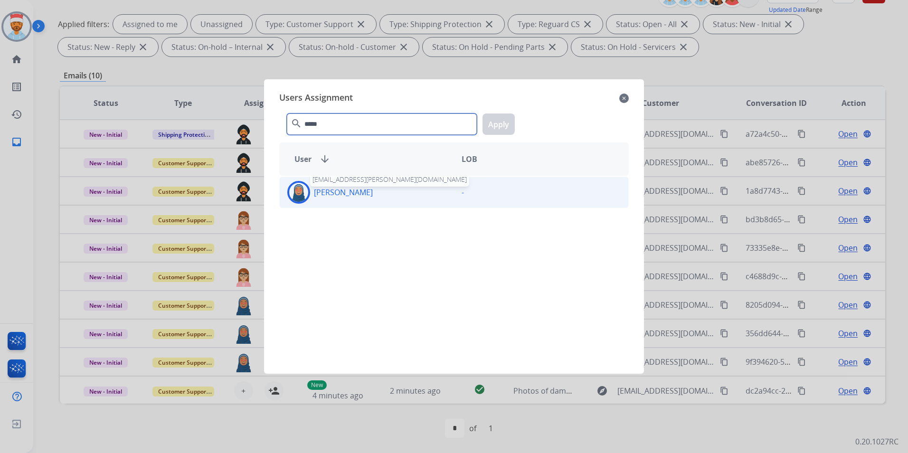
type input "*****"
click at [335, 197] on p "[PERSON_NAME]" at bounding box center [343, 192] width 59 height 11
drag, startPoint x: 504, startPoint y: 128, endPoint x: 506, endPoint y: 146, distance: 18.3
click at [505, 128] on button "Apply" at bounding box center [499, 124] width 32 height 21
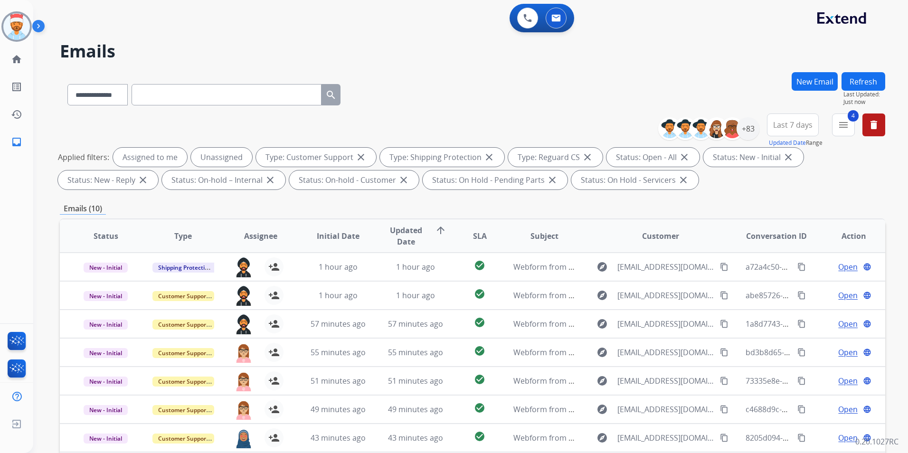
drag, startPoint x: 881, startPoint y: 80, endPoint x: 877, endPoint y: 88, distance: 9.1
click at [881, 80] on button "Refresh" at bounding box center [864, 81] width 44 height 19
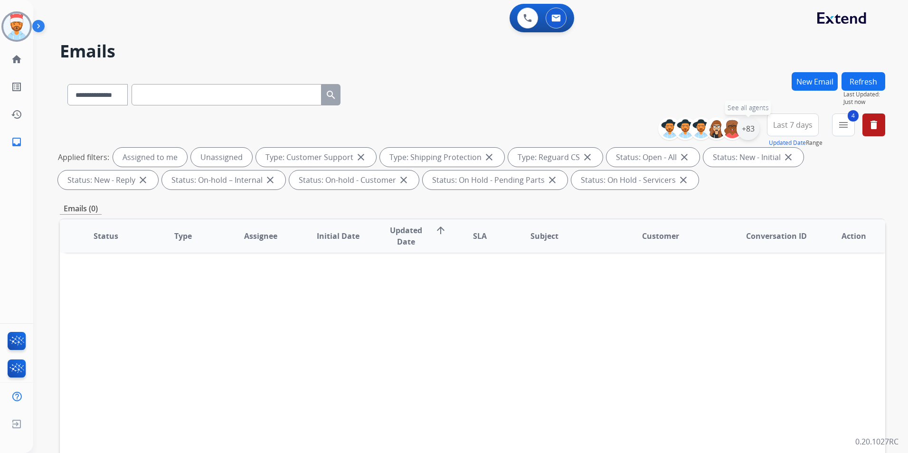
click at [748, 129] on div "+83" at bounding box center [748, 128] width 23 height 23
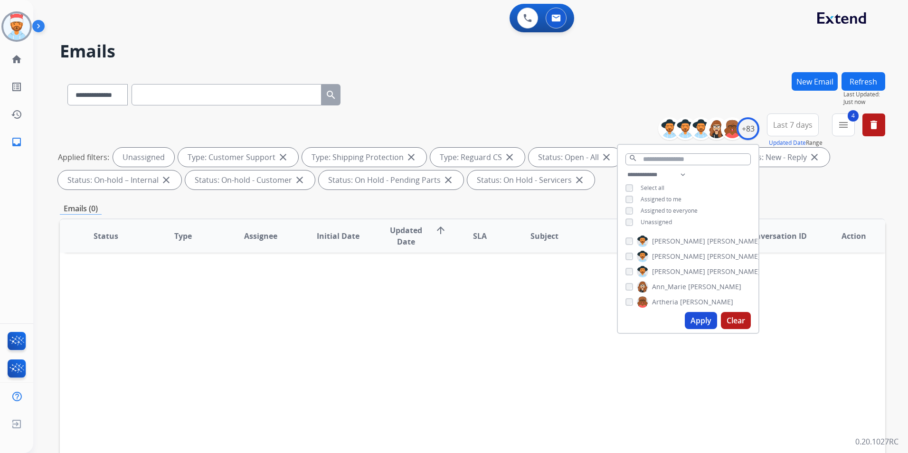
click at [702, 322] on button "Apply" at bounding box center [701, 320] width 32 height 17
click at [458, 209] on div "Emails (0)" at bounding box center [473, 209] width 826 height 12
